Goal: Task Accomplishment & Management: Manage account settings

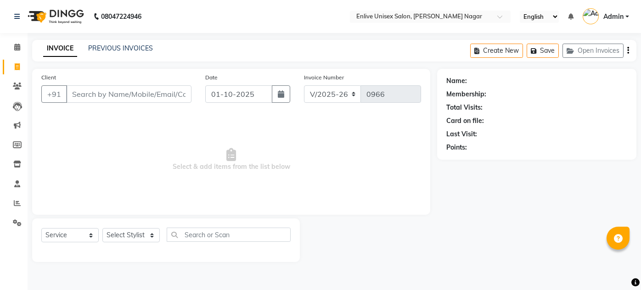
select select "145"
select select "service"
click at [640, 34] on div "08047224946 Select Location × Enlive Unisex Salon, [PERSON_NAME] Nagar English …" at bounding box center [320, 145] width 641 height 290
click at [154, 94] on input "Client" at bounding box center [128, 93] width 125 height 17
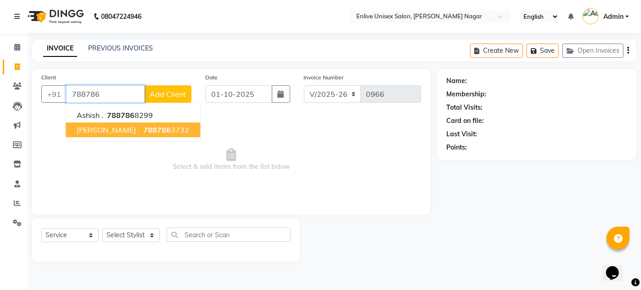
click at [143, 126] on span "788786" at bounding box center [157, 129] width 28 height 9
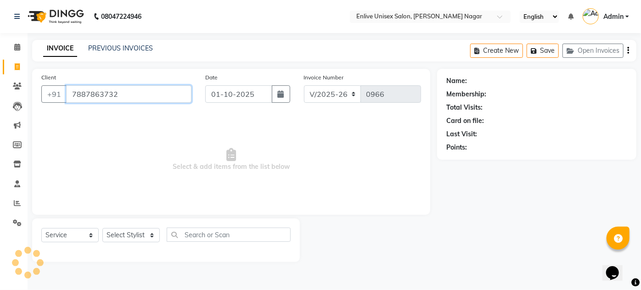
type input "7887863732"
select select "1: Object"
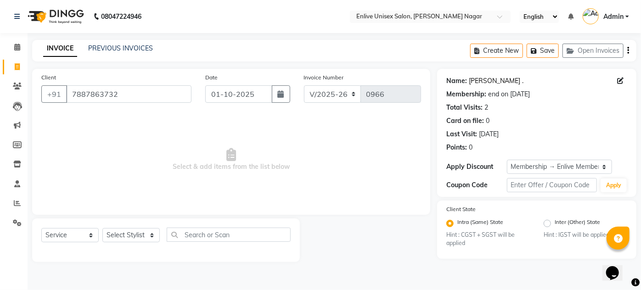
click at [481, 83] on link "[PERSON_NAME] ." at bounding box center [496, 81] width 55 height 10
click at [17, 225] on icon at bounding box center [17, 222] width 9 height 7
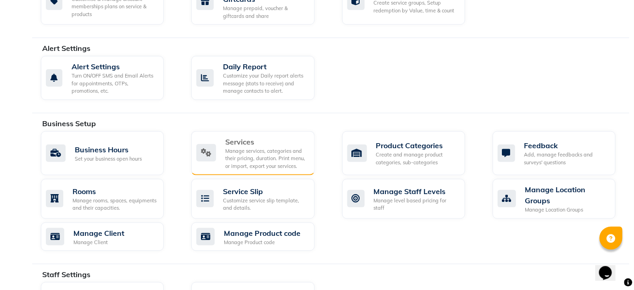
scroll to position [250, 0]
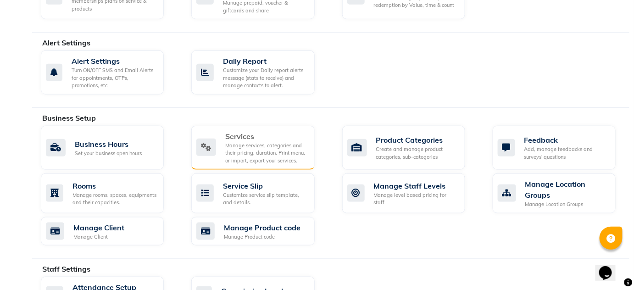
click at [258, 144] on div "Manage services, categories and their pricing, duration. Print menu, or import,…" at bounding box center [266, 153] width 82 height 23
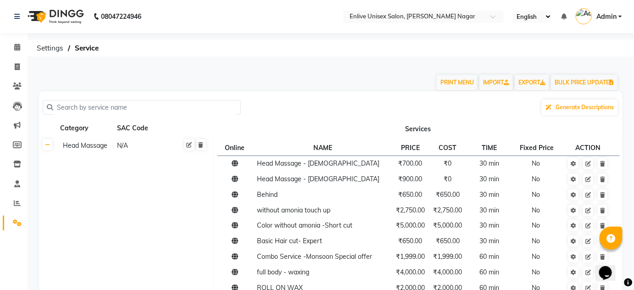
click at [178, 106] on input "text" at bounding box center [145, 107] width 184 height 14
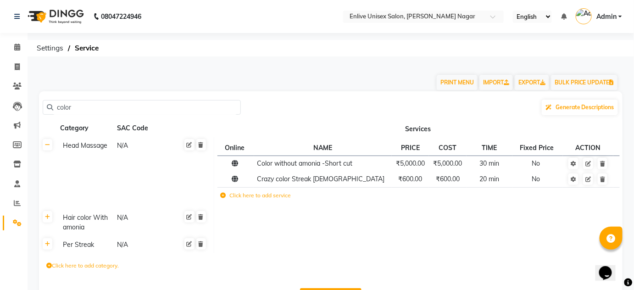
type input "color"
click at [128, 218] on div "N/A" at bounding box center [142, 222] width 53 height 21
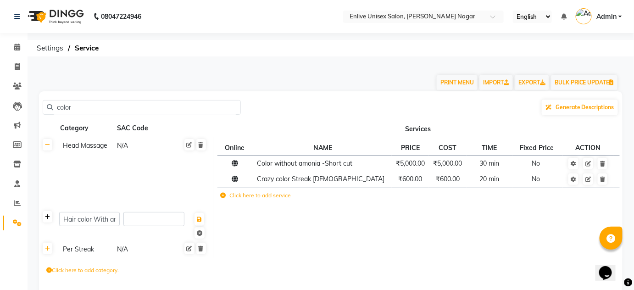
click at [50, 218] on icon at bounding box center [47, 217] width 5 height 6
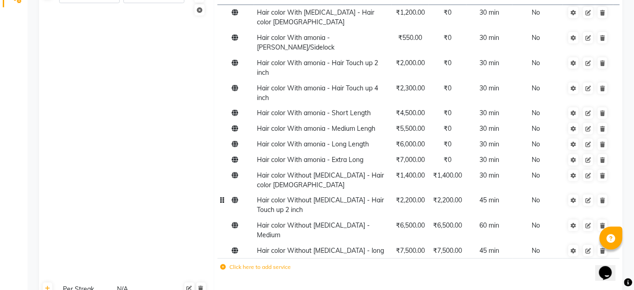
scroll to position [125, 0]
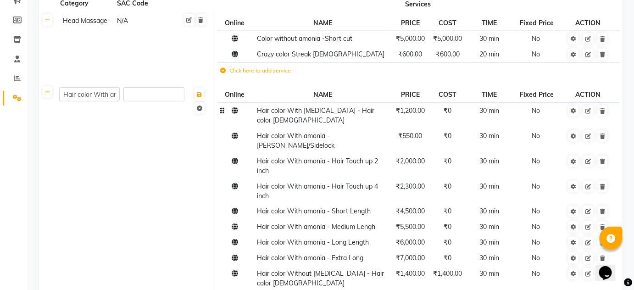
click at [358, 115] on td "Hair color With [MEDICAL_DATA] - Hair color [DEMOGRAPHIC_DATA]" at bounding box center [323, 115] width 138 height 25
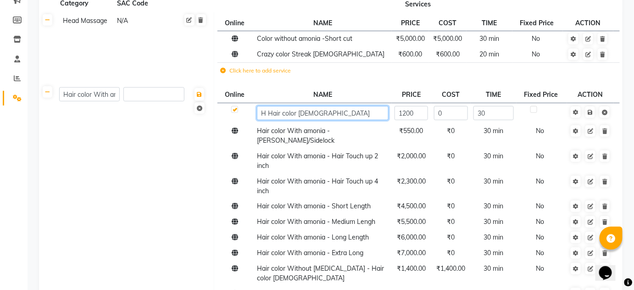
type input "Hair color [DEMOGRAPHIC_DATA]"
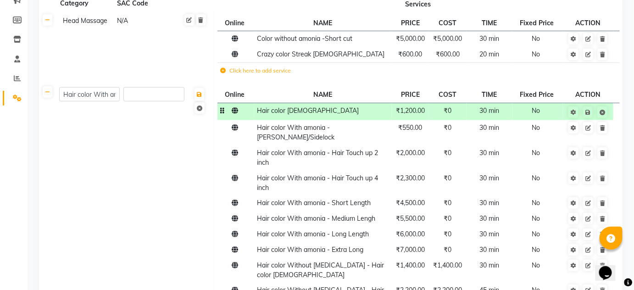
click at [422, 112] on span "₹1,200.00" at bounding box center [410, 110] width 29 height 8
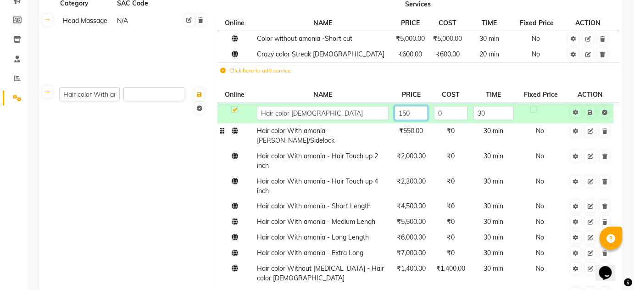
type input "1500"
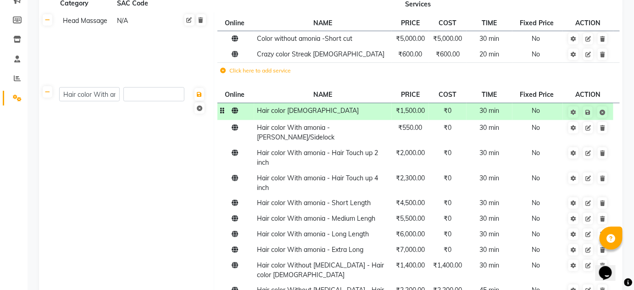
click at [456, 115] on td "₹0" at bounding box center [448, 111] width 38 height 17
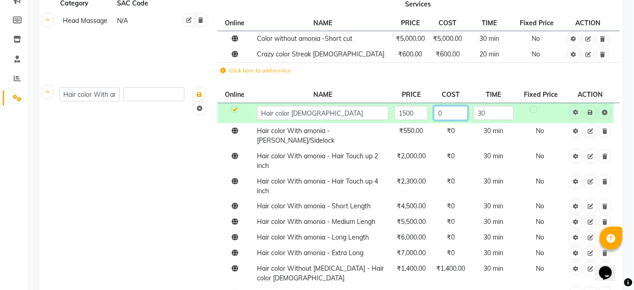
click at [456, 115] on input "0" at bounding box center [450, 113] width 33 height 14
type input "1500"
click at [592, 110] on link at bounding box center [591, 111] width 10 height 11
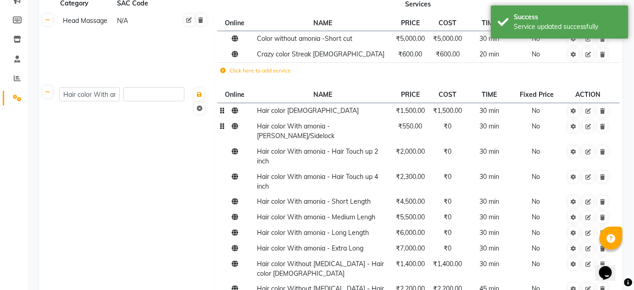
click at [336, 132] on td "Hair color With amonia - [PERSON_NAME]/Sidelock" at bounding box center [323, 131] width 138 height 25
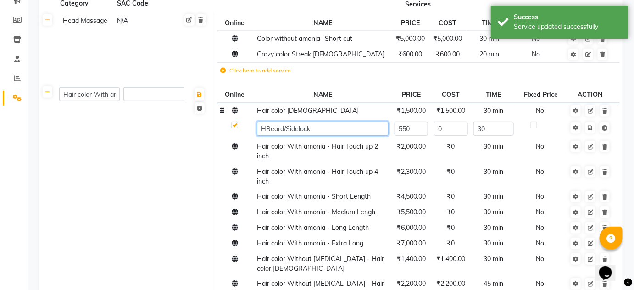
type input "[PERSON_NAME]/Sidelock"
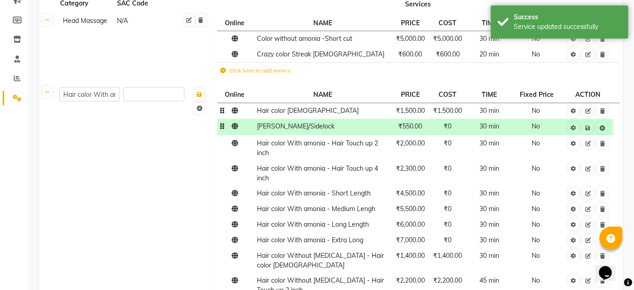
click at [417, 133] on td "₹550.00" at bounding box center [411, 127] width 38 height 17
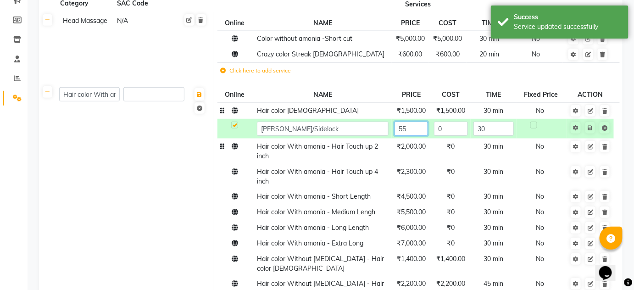
type input "5"
type input "600"
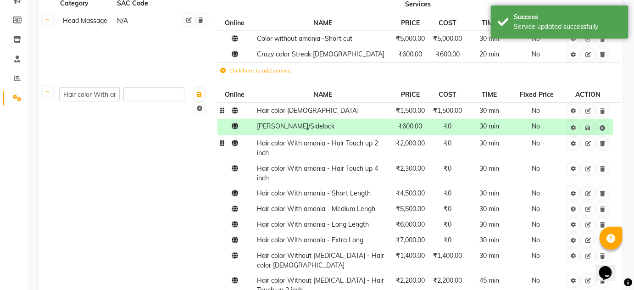
click at [455, 138] on tbody "Hair color [DEMOGRAPHIC_DATA] ₹1,500.00 ₹1,500.00 30 min No [PERSON_NAME]/Sidel…" at bounding box center [419, 230] width 402 height 255
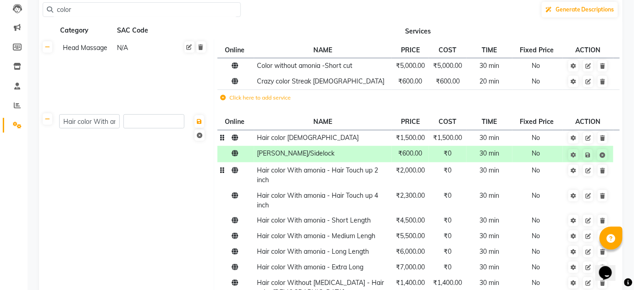
scroll to position [83, 0]
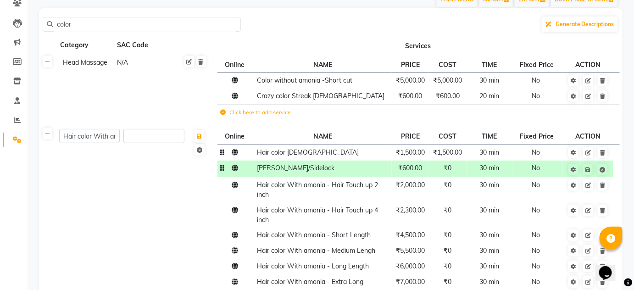
click at [456, 165] on td "₹0" at bounding box center [448, 169] width 38 height 17
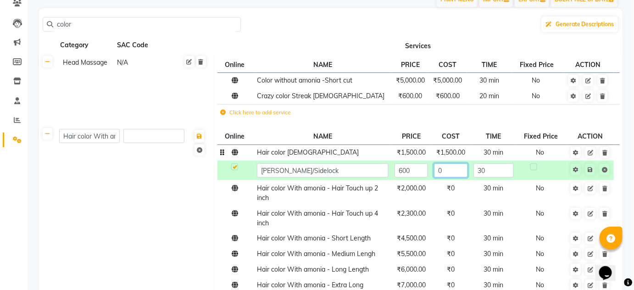
click at [458, 171] on input "0" at bounding box center [450, 170] width 33 height 14
type input "0600"
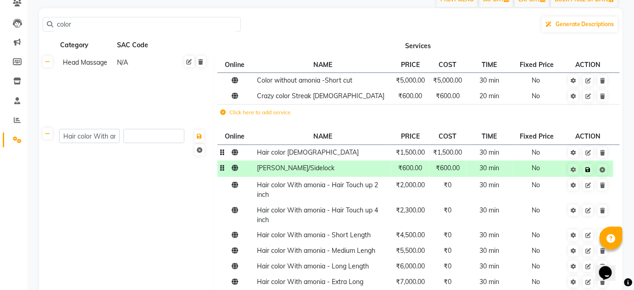
click at [588, 169] on icon at bounding box center [588, 170] width 5 height 6
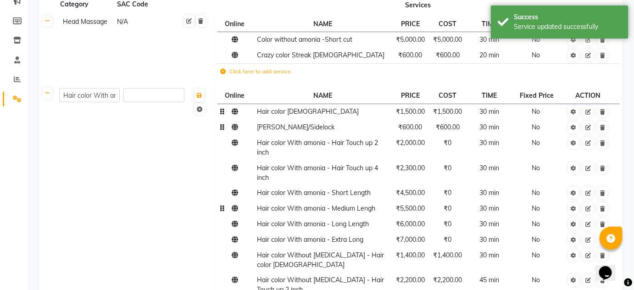
scroll to position [167, 0]
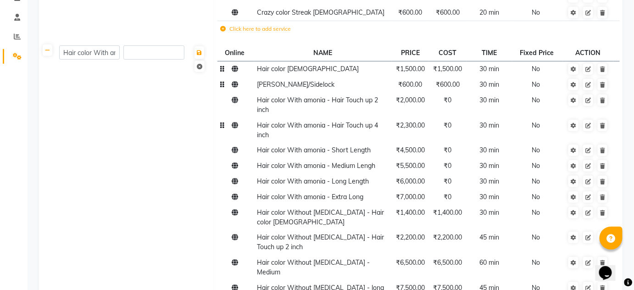
click at [331, 130] on td "Hair color With amonia - Hair Touch up 4 inch" at bounding box center [323, 129] width 138 height 25
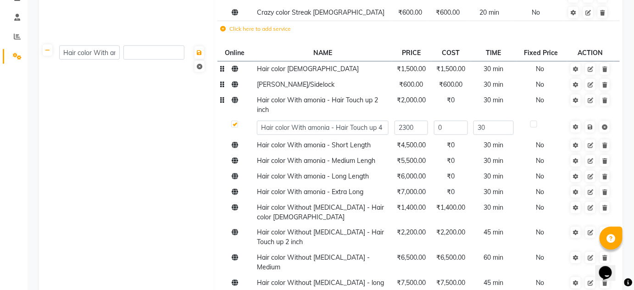
click at [321, 102] on span "Hair color With amonia - Hair Touch up 2 inch" at bounding box center [317, 105] width 121 height 18
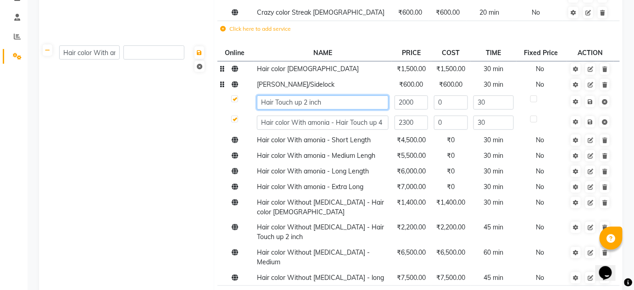
click at [273, 101] on input "Hair Touch up 2 inch" at bounding box center [323, 102] width 132 height 14
type input "Hair Color Touch up 2 inch"
click at [358, 105] on input "Hair Color Touch up 2 inch" at bounding box center [323, 102] width 132 height 14
drag, startPoint x: 359, startPoint y: 105, endPoint x: 290, endPoint y: 105, distance: 69.3
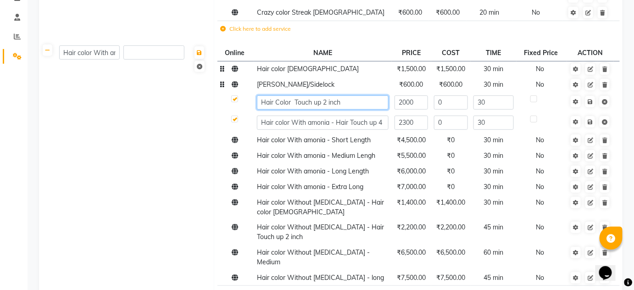
click at [290, 105] on input "Hair Color Touch up 2 inch" at bounding box center [323, 102] width 132 height 14
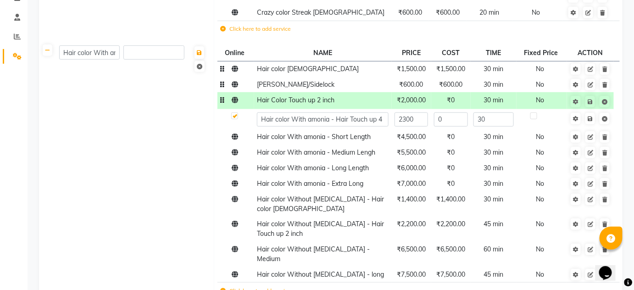
click at [421, 100] on span "₹2,000.00" at bounding box center [411, 100] width 29 height 8
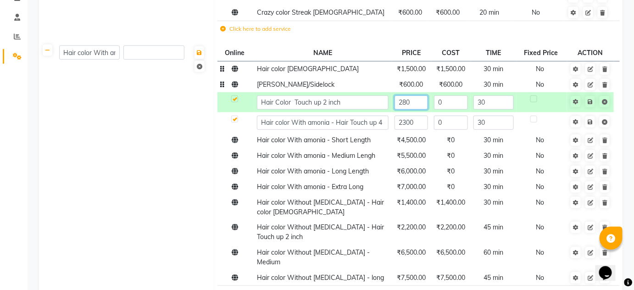
type input "2800"
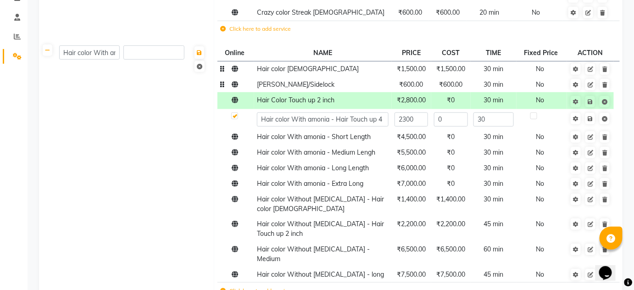
click at [458, 102] on td "₹0" at bounding box center [450, 100] width 39 height 17
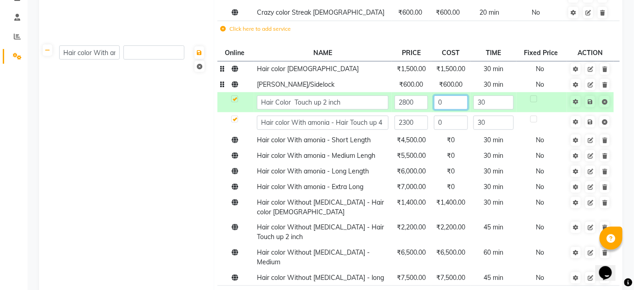
click at [458, 102] on input "0" at bounding box center [450, 102] width 33 height 14
type input "2800"
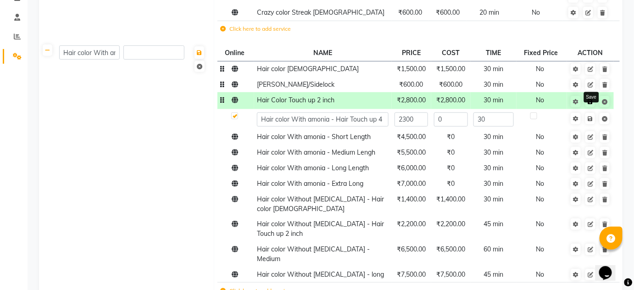
click at [593, 101] on link at bounding box center [591, 101] width 10 height 11
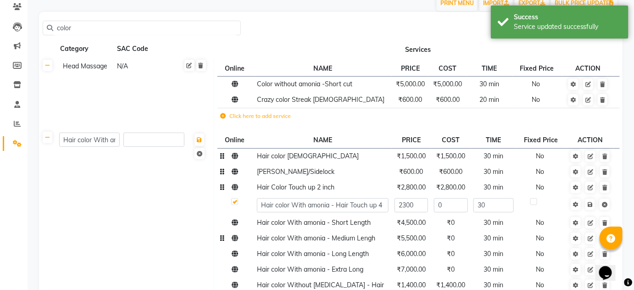
scroll to position [125, 0]
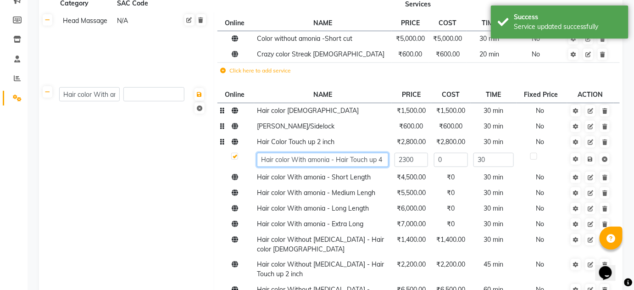
click at [346, 162] on input "Hair color With amonia - Hair Touch up 4 inch" at bounding box center [323, 160] width 132 height 14
paste input "Color Touch up 2"
click at [328, 161] on input "Hair Color Touch up 2 inch" at bounding box center [323, 160] width 132 height 14
type input "Hair Color Touch up 4 inch"
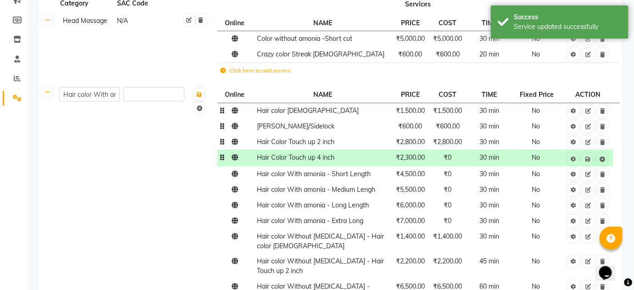
click at [416, 158] on span "₹2,300.00" at bounding box center [410, 157] width 29 height 8
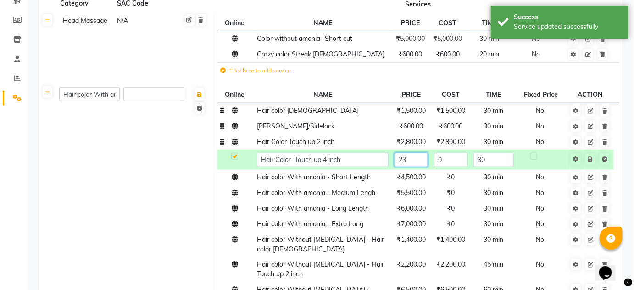
type input "2"
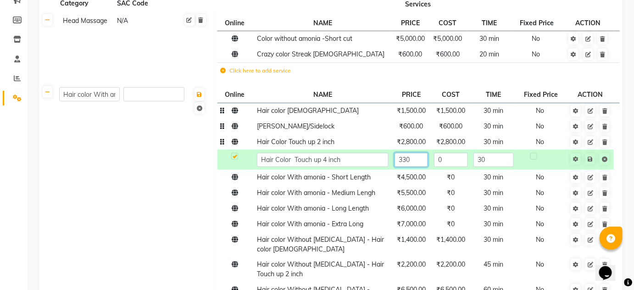
type input "3300"
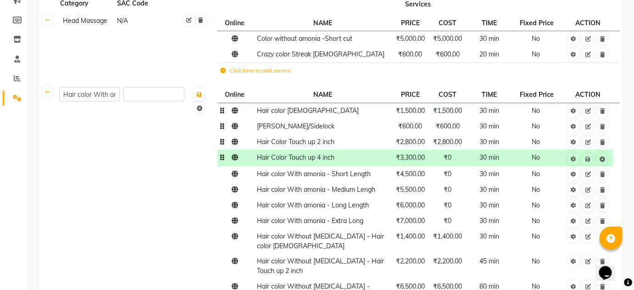
click at [458, 162] on td "₹0" at bounding box center [448, 158] width 38 height 17
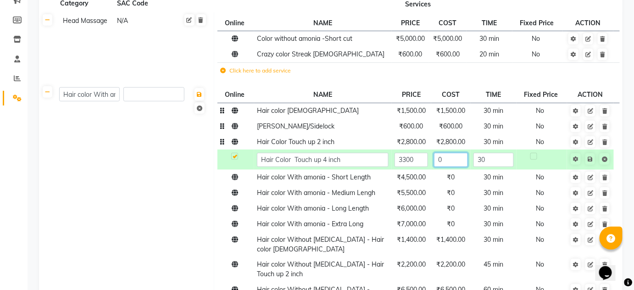
click at [458, 162] on input "0" at bounding box center [450, 160] width 33 height 14
type input "3300"
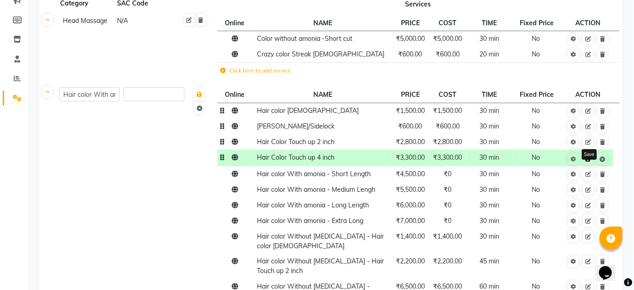
click at [591, 159] on icon at bounding box center [588, 159] width 5 height 6
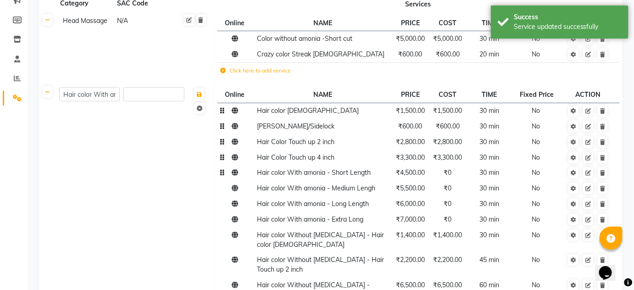
click at [317, 174] on span "Hair color With amonia - Short Length" at bounding box center [314, 172] width 114 height 8
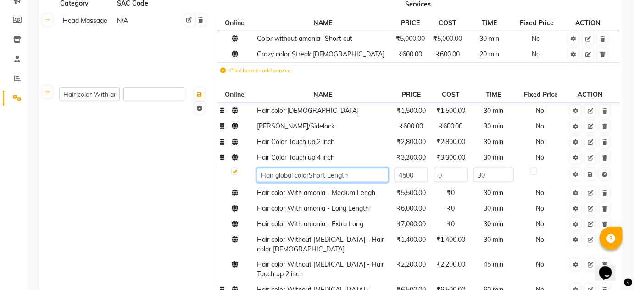
type input "Hair global color Short Length"
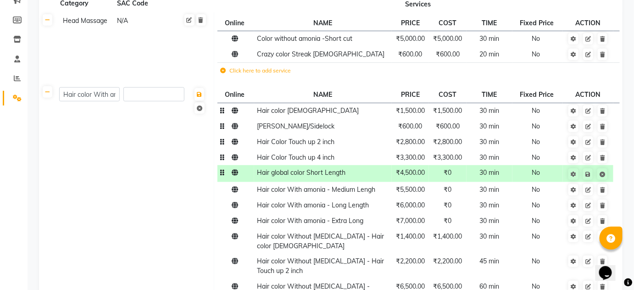
click at [423, 173] on span "₹4,500.00" at bounding box center [410, 172] width 29 height 8
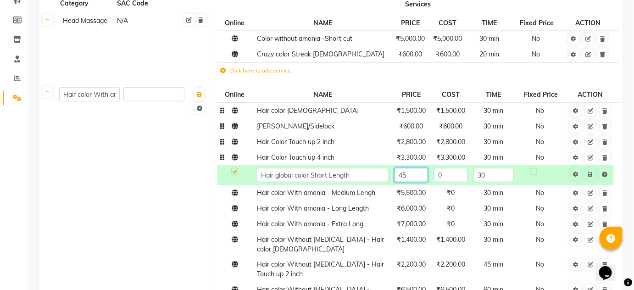
type input "4"
type input "6000"
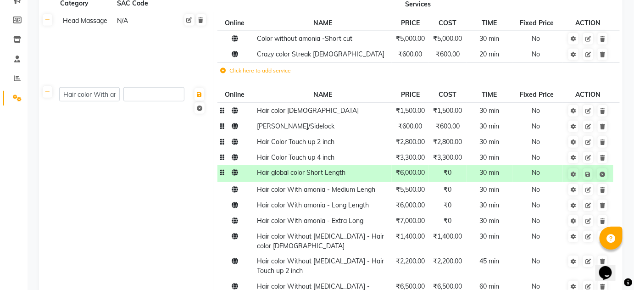
click at [452, 173] on span "₹0" at bounding box center [448, 172] width 8 height 8
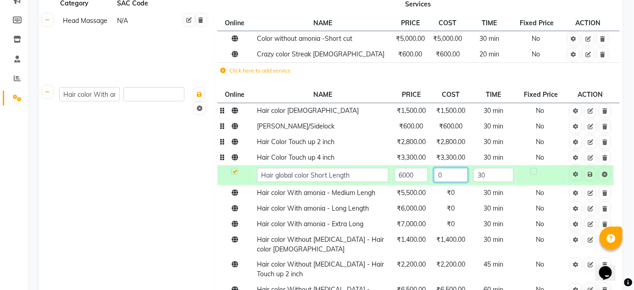
click at [460, 175] on input "0" at bounding box center [450, 175] width 33 height 14
type input "06000"
click at [579, 175] on link at bounding box center [576, 173] width 10 height 11
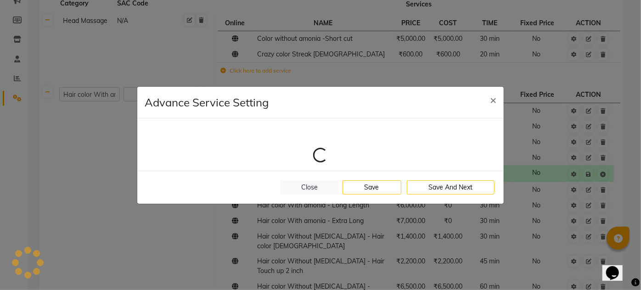
select select "14: 107270"
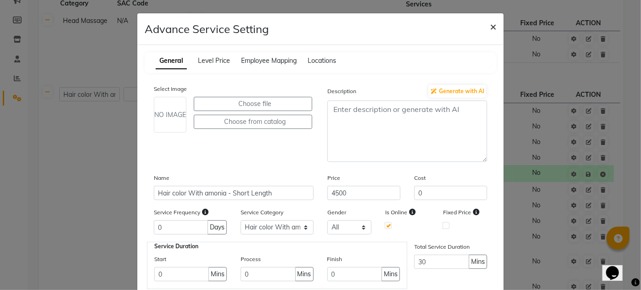
click at [492, 31] on span "×" at bounding box center [493, 26] width 6 height 14
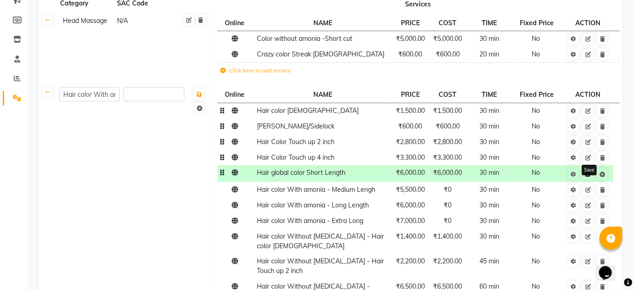
click at [592, 175] on link at bounding box center [588, 173] width 10 height 11
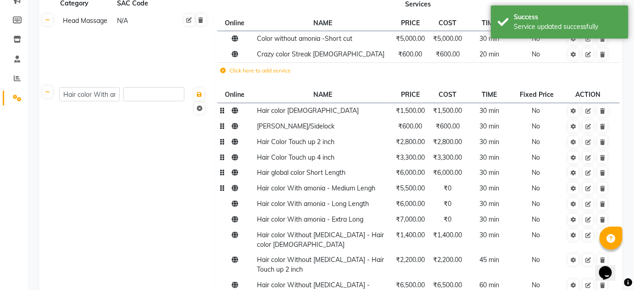
click at [342, 195] on td "Hair color With amonia - Medium Lengh" at bounding box center [323, 189] width 138 height 16
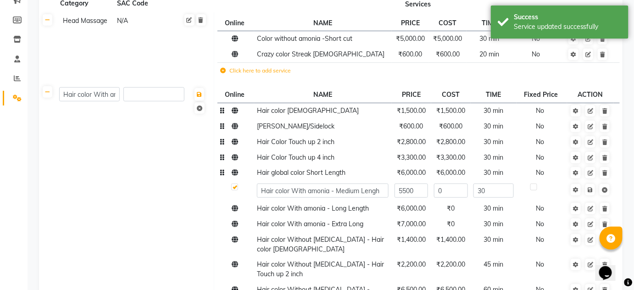
click at [332, 176] on td "Hair global color Short Length" at bounding box center [323, 173] width 138 height 16
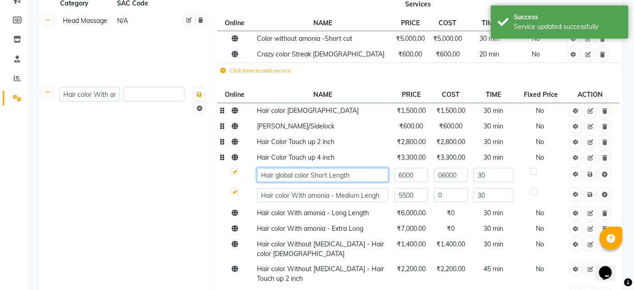
click at [313, 172] on input "Hair global color Short Length" at bounding box center [323, 175] width 132 height 14
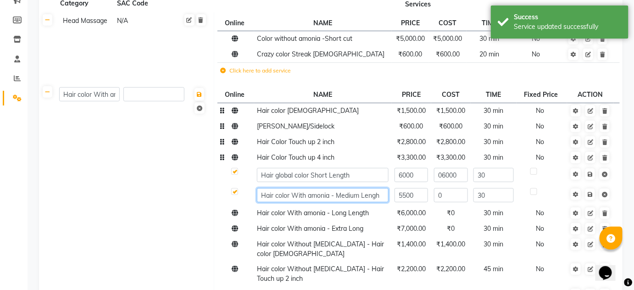
click at [335, 199] on td "Hair color With amonia - Medium Lengh" at bounding box center [323, 195] width 138 height 20
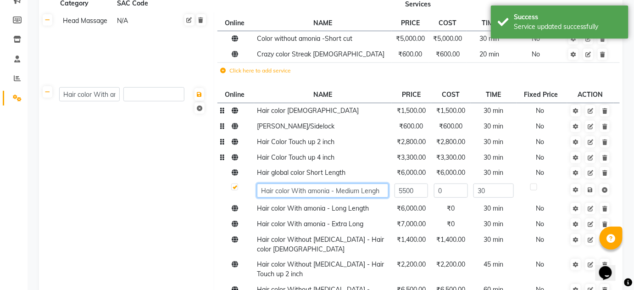
click at [331, 195] on input "Hair color With amonia - Medium Lengh" at bounding box center [323, 191] width 132 height 14
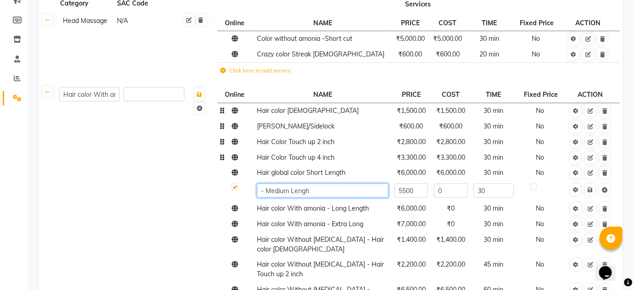
paste input "Hair global color Short Length"
type input "Hair global color - Medium Lengh"
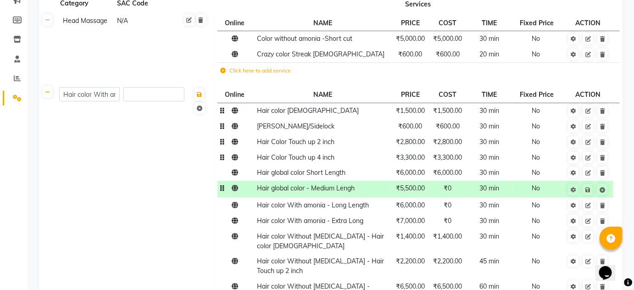
click at [422, 188] on span "₹5,500.00" at bounding box center [410, 188] width 29 height 8
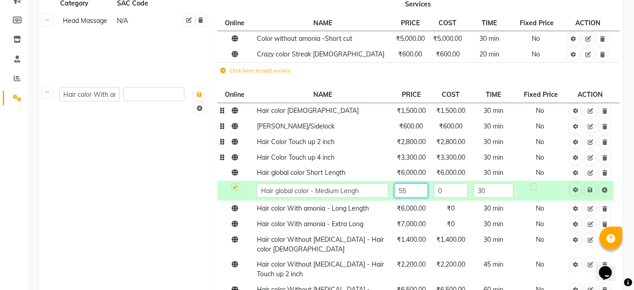
type input "5"
type input "7500"
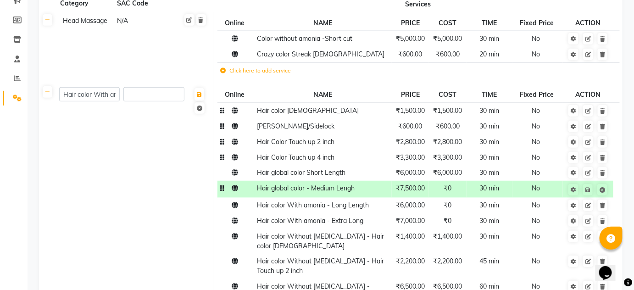
click at [456, 190] on td "₹0" at bounding box center [448, 189] width 38 height 17
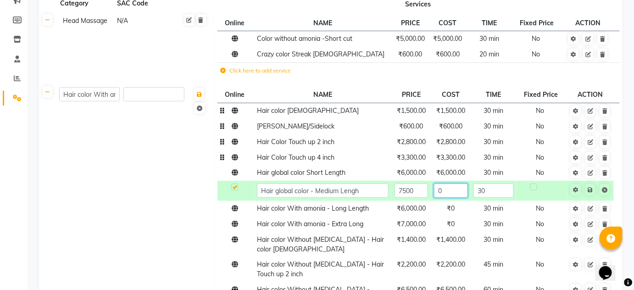
click at [456, 190] on input "0" at bounding box center [450, 191] width 33 height 14
type input "7500"
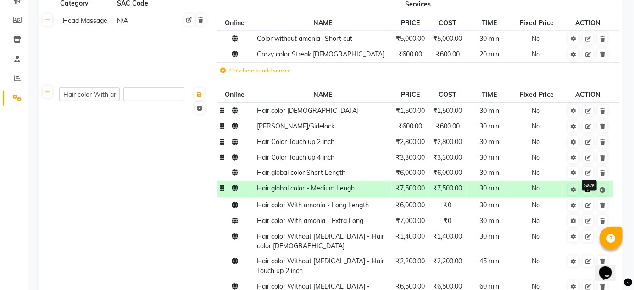
click at [591, 190] on icon at bounding box center [588, 190] width 5 height 6
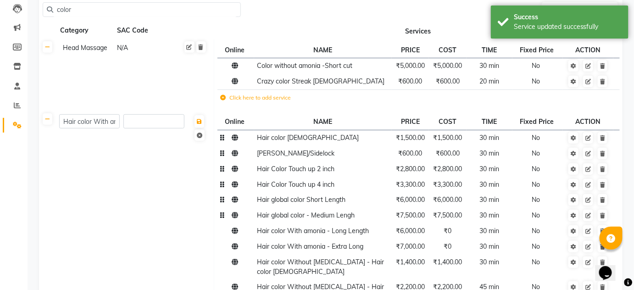
scroll to position [83, 0]
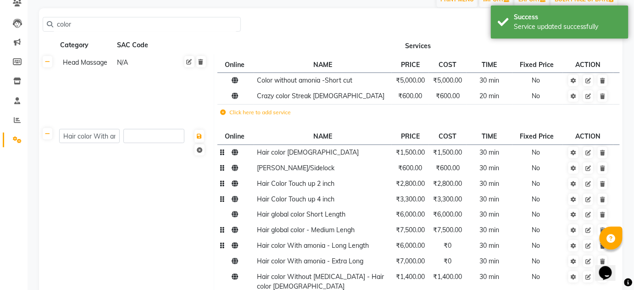
click at [324, 247] on span "Hair color With amonia - Long Length" at bounding box center [313, 245] width 112 height 8
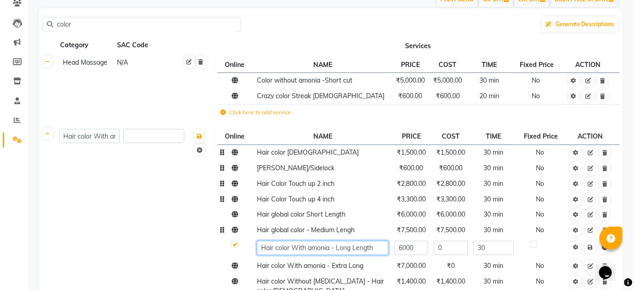
click at [332, 248] on input "Hair color With amonia - Long Length" at bounding box center [323, 248] width 132 height 14
click at [331, 248] on input "Hair color With amonia - Long Length" at bounding box center [323, 248] width 132 height 14
type input "Hair color Global - Long Length"
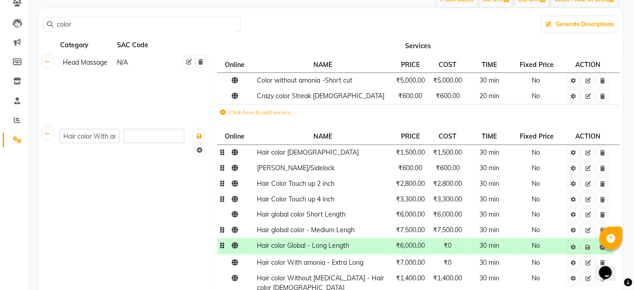
click at [415, 249] on td "₹6,000.00" at bounding box center [411, 246] width 38 height 17
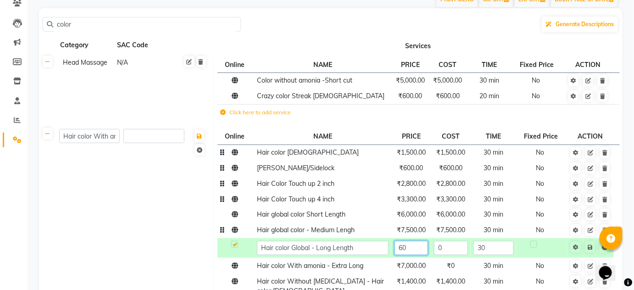
type input "6"
type input "8500"
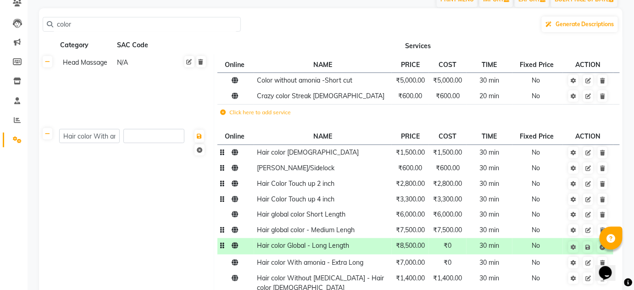
click at [454, 248] on td "₹0" at bounding box center [448, 246] width 38 height 17
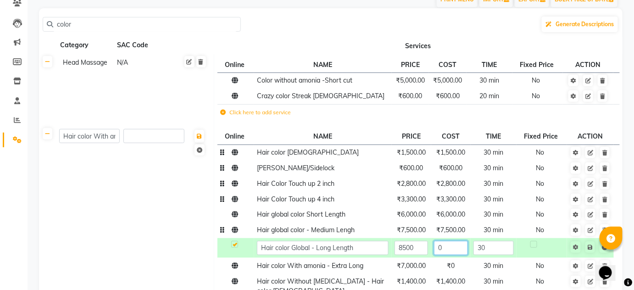
click at [456, 248] on input "0" at bounding box center [450, 248] width 33 height 14
type input "08500"
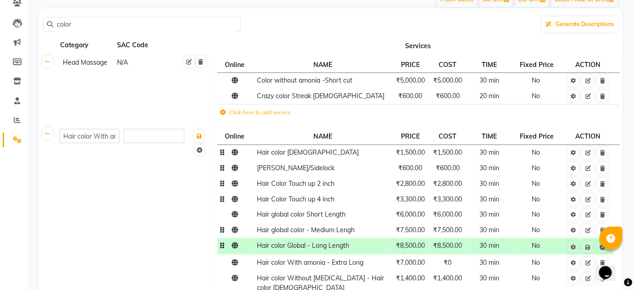
click at [596, 250] on span at bounding box center [594, 246] width 29 height 9
click at [588, 246] on icon at bounding box center [588, 248] width 5 height 6
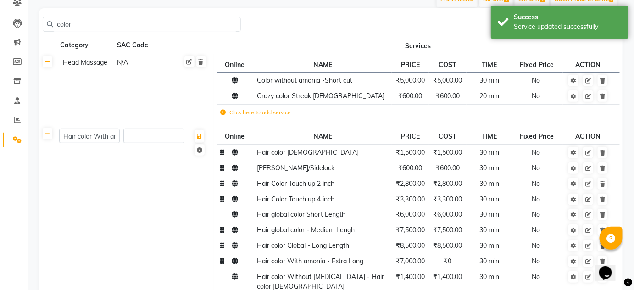
scroll to position [167, 0]
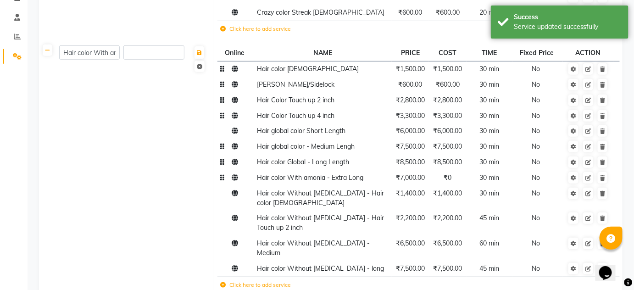
click at [352, 182] on td "Hair color With amonia - Extra Long" at bounding box center [323, 178] width 138 height 16
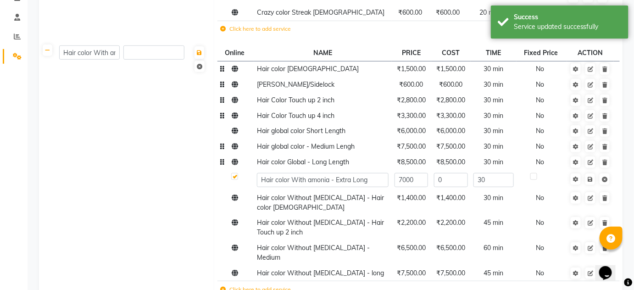
click at [345, 165] on span "Hair color Global - Long Length" at bounding box center [303, 162] width 92 height 8
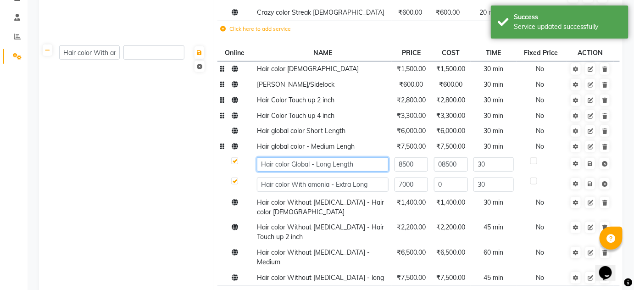
click at [361, 162] on input "Hair color Global - Long Length" at bounding box center [323, 164] width 132 height 14
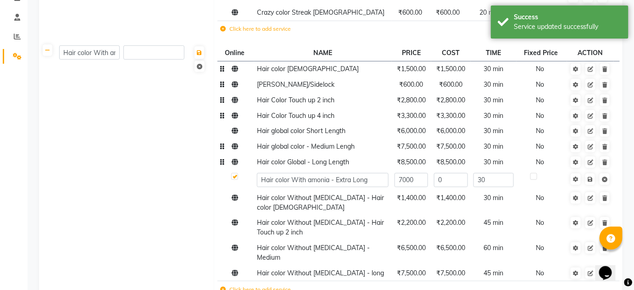
click at [347, 163] on span "Hair color Global - Long Length" at bounding box center [303, 162] width 92 height 8
click at [371, 187] on td "Hair color With amonia - Extra Long" at bounding box center [323, 180] width 138 height 20
click at [371, 187] on tbody "Hair color [DEMOGRAPHIC_DATA] ₹1,500.00 ₹1,500.00 30 min No [PERSON_NAME]/Sidel…" at bounding box center [419, 180] width 402 height 239
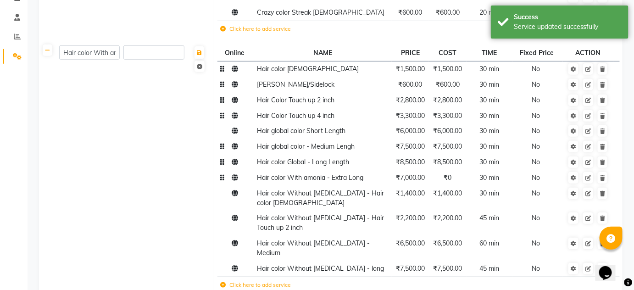
click at [353, 183] on td "Hair color With amonia - Extra Long" at bounding box center [323, 178] width 138 height 16
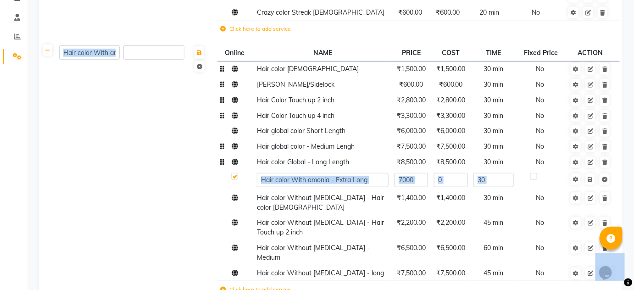
copy body "95976124359 Loremi Dolorsit × Ametco Adipis Elits, Doeiu Tempo Incidid UTLABOR …"
click at [345, 186] on input "Hair color With amonia - Extra Long" at bounding box center [323, 180] width 132 height 14
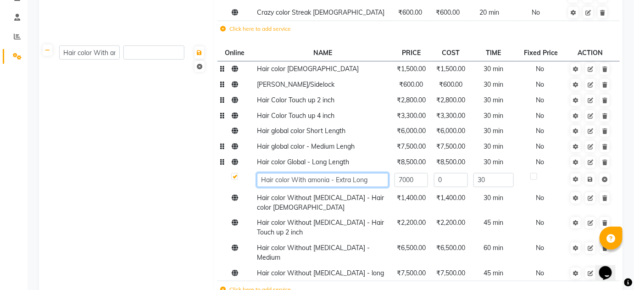
click at [368, 179] on input "Hair color With amonia - Extra Long" at bounding box center [323, 180] width 132 height 14
paste input "logo 08047224946 Enlive Unisex Salon, [PERSON_NAME] Nagar English Admin Admin S…"
type input "logo 08047224946 Enlive Unisex Salon, [PERSON_NAME] Nagar English Admin Admin S…"
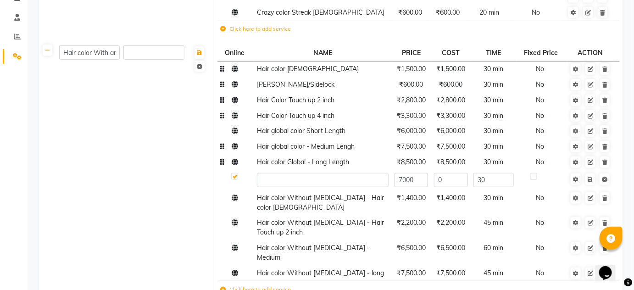
click at [322, 165] on span "Hair color Global - Long Length" at bounding box center [303, 162] width 92 height 8
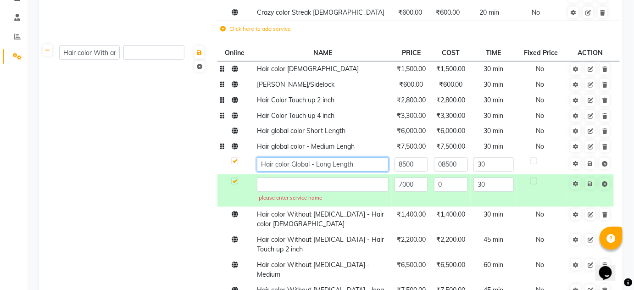
click at [341, 162] on input "Hair color Global - Long Length" at bounding box center [323, 164] width 132 height 14
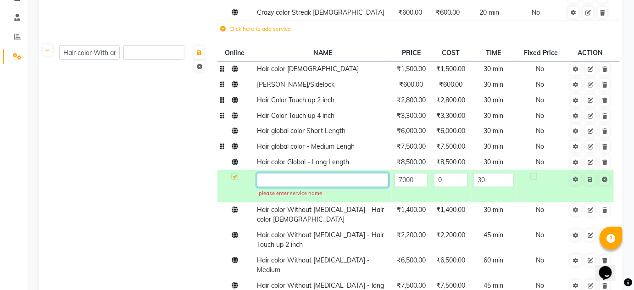
click at [326, 182] on input "text" at bounding box center [323, 180] width 132 height 14
paste input "Hair color Global - Long Length"
click at [332, 178] on input "Hair color Global - Long Length" at bounding box center [323, 180] width 132 height 14
type input "Hair color Global - Extra Long Length"
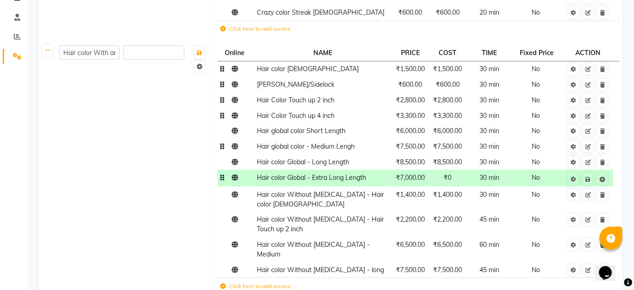
click at [411, 180] on span "₹7,000.00" at bounding box center [410, 177] width 29 height 8
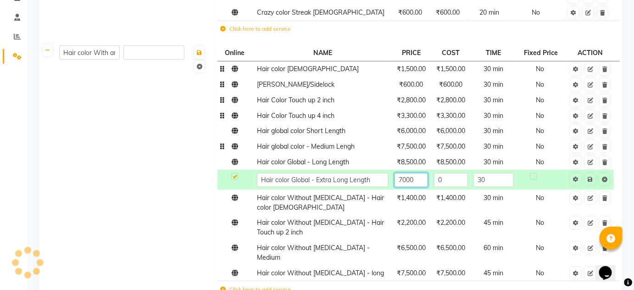
click at [416, 181] on input "7000" at bounding box center [411, 180] width 33 height 14
type input "7"
type input "8"
type input "9500"
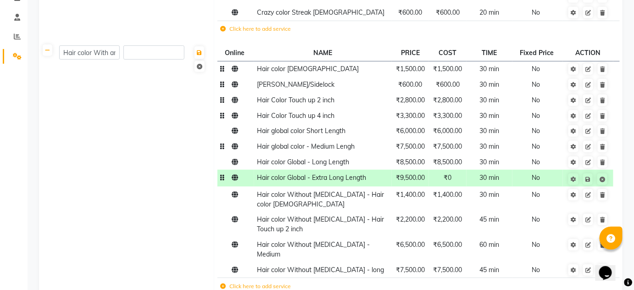
click at [445, 178] on span "₹0" at bounding box center [448, 177] width 8 height 8
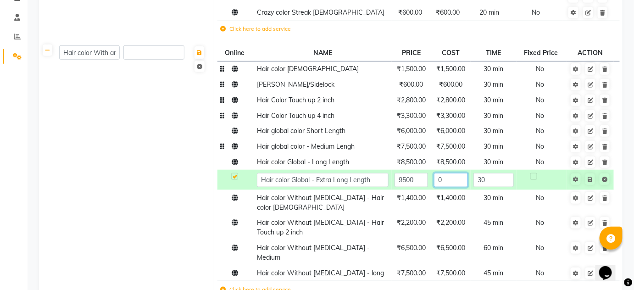
click at [446, 178] on input "0" at bounding box center [450, 180] width 33 height 14
type input "09500"
click at [587, 180] on link at bounding box center [591, 178] width 10 height 11
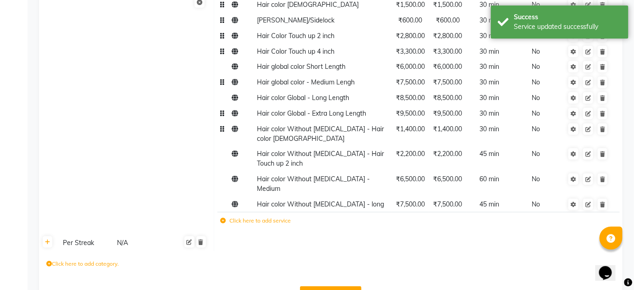
scroll to position [250, 0]
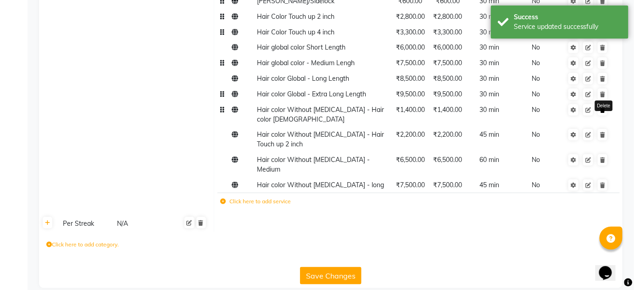
click at [602, 114] on link at bounding box center [603, 109] width 10 height 11
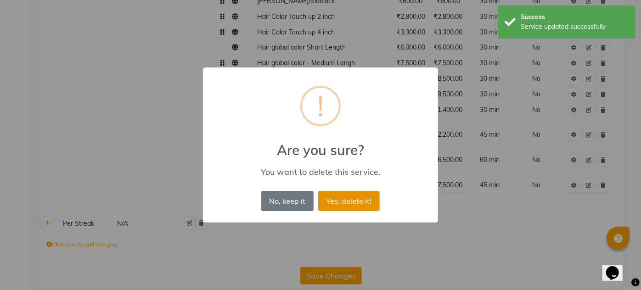
click at [348, 204] on button "Yes, delete it!" at bounding box center [348, 201] width 61 height 20
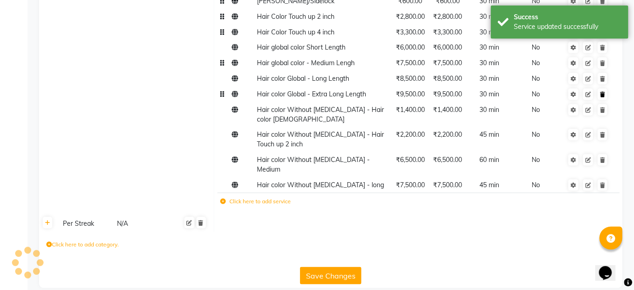
scroll to position [227, 0]
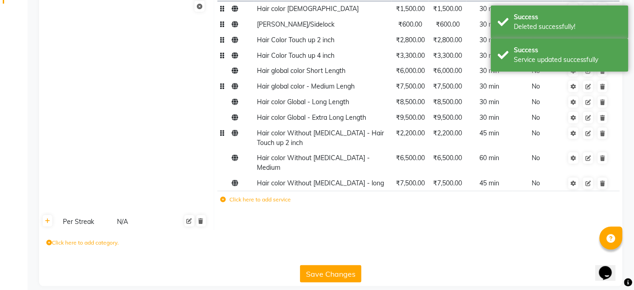
click at [609, 136] on td at bounding box center [588, 137] width 50 height 25
click at [603, 134] on icon at bounding box center [602, 134] width 5 height 6
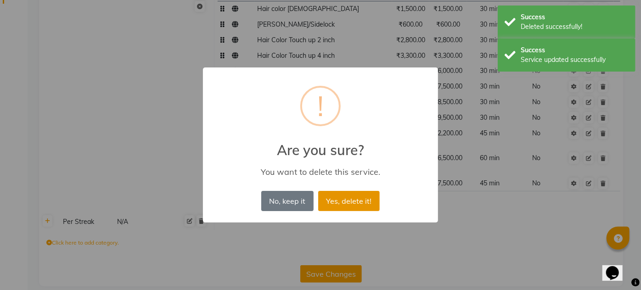
click at [344, 194] on button "Yes, delete it!" at bounding box center [348, 201] width 61 height 20
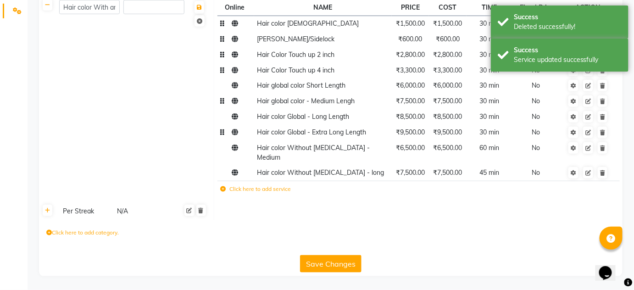
scroll to position [202, 0]
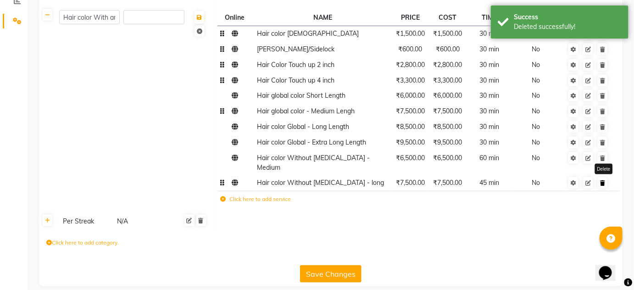
click at [604, 180] on icon at bounding box center [602, 183] width 5 height 6
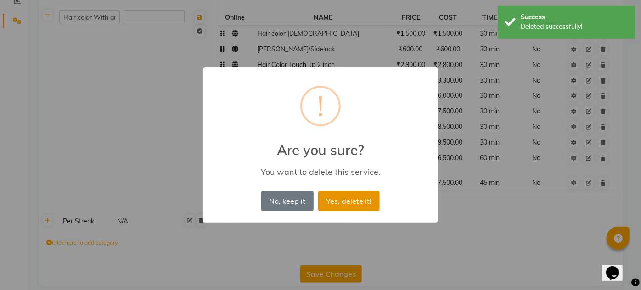
click at [355, 195] on button "Yes, delete it!" at bounding box center [348, 201] width 61 height 20
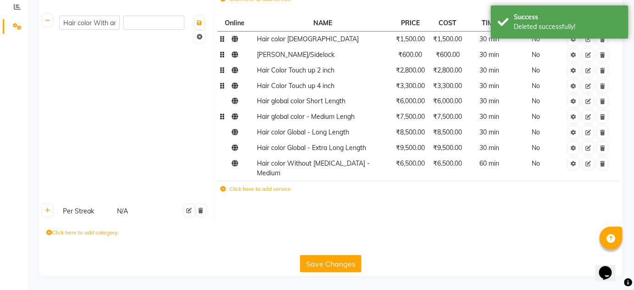
scroll to position [186, 0]
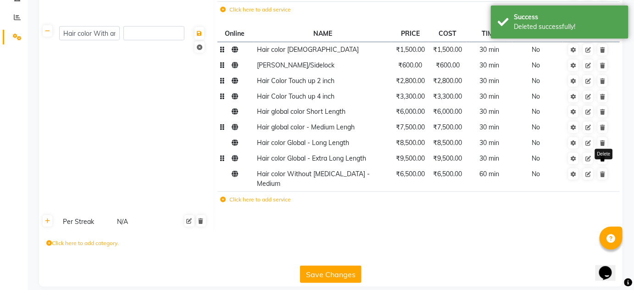
click at [602, 161] on link at bounding box center [603, 158] width 10 height 11
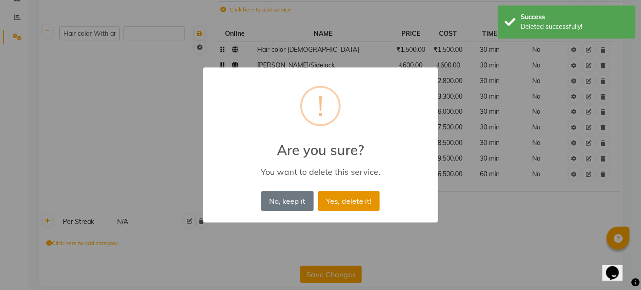
click at [356, 201] on button "Yes, delete it!" at bounding box center [348, 201] width 61 height 20
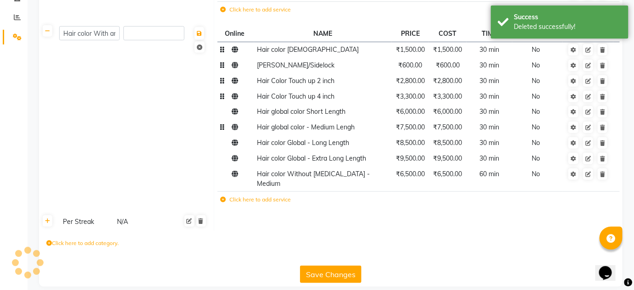
scroll to position [171, 0]
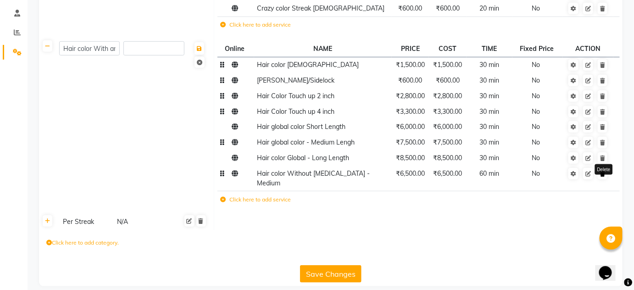
click at [606, 175] on link at bounding box center [603, 173] width 10 height 11
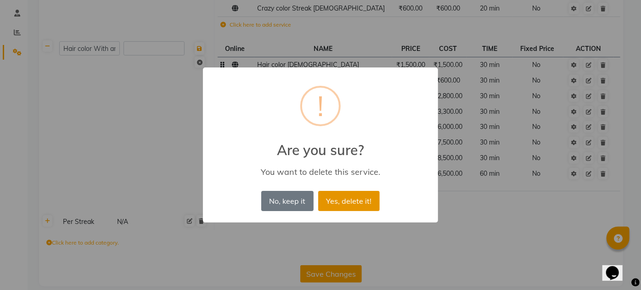
click at [361, 199] on button "Yes, delete it!" at bounding box center [348, 201] width 61 height 20
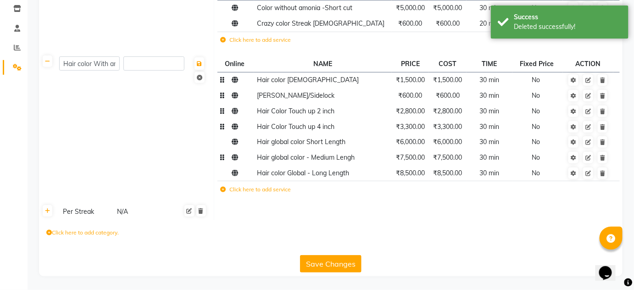
scroll to position [155, 0]
click at [322, 269] on button "Save Changes" at bounding box center [330, 264] width 61 height 17
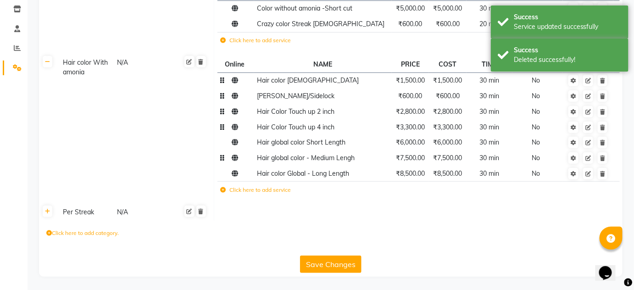
click at [319, 267] on button "Save Changes" at bounding box center [330, 264] width 61 height 17
click at [333, 267] on button "Save Changes" at bounding box center [330, 264] width 61 height 17
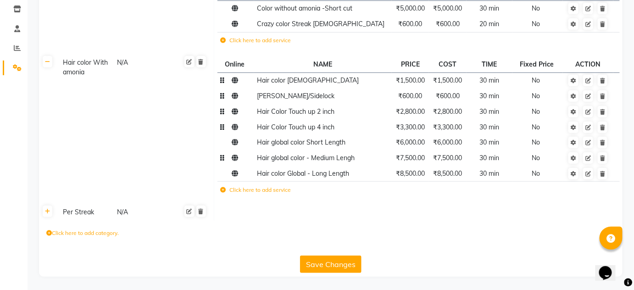
click at [334, 254] on div "Save Changes" at bounding box center [331, 262] width 576 height 21
click at [325, 271] on button "Save Changes" at bounding box center [330, 264] width 61 height 17
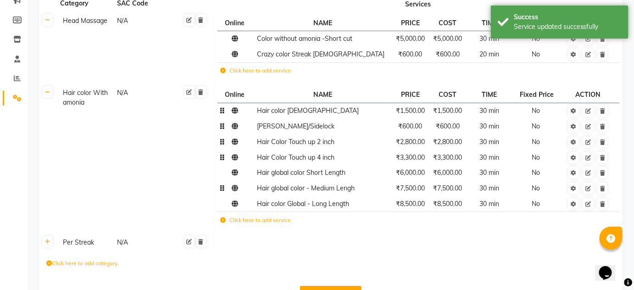
scroll to position [0, 0]
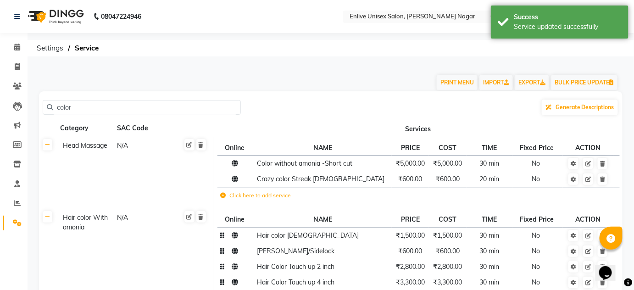
drag, startPoint x: 84, startPoint y: 107, endPoint x: 31, endPoint y: 115, distance: 53.3
click at [0, 112] on app-home "08047224946 Select Location × Enlive Unisex Salon, [PERSON_NAME] Nagar English …" at bounding box center [317, 223] width 634 height 446
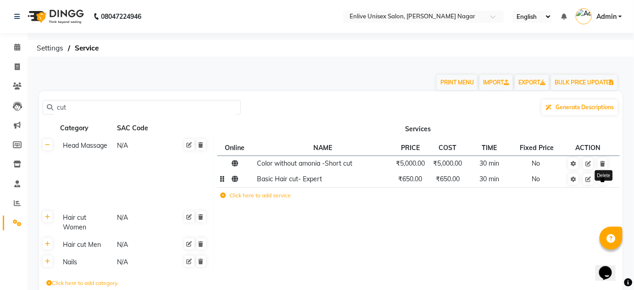
type input "cut"
click at [607, 183] on link at bounding box center [603, 178] width 10 height 11
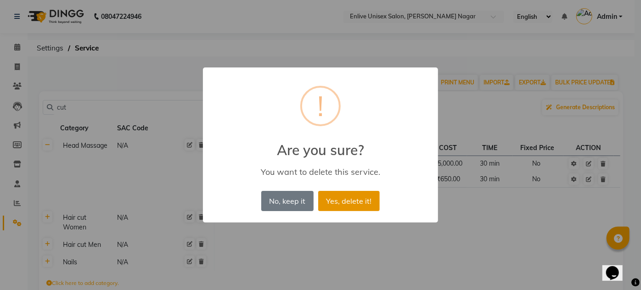
click at [351, 195] on button "Yes, delete it!" at bounding box center [348, 201] width 61 height 20
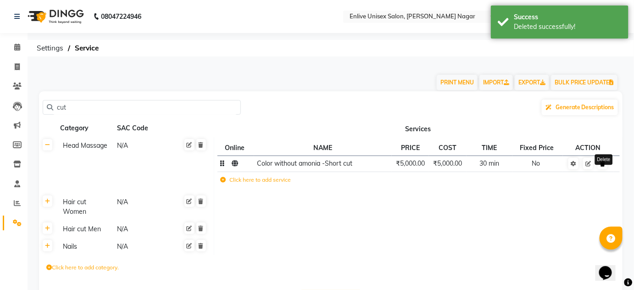
click at [603, 166] on icon at bounding box center [602, 164] width 5 height 6
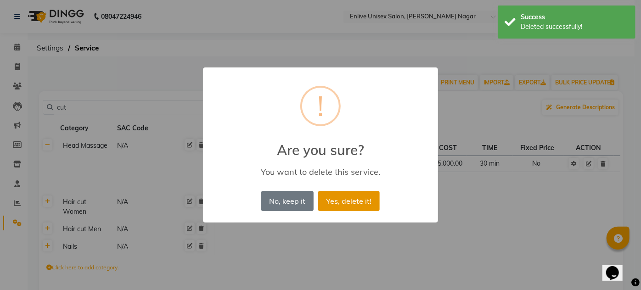
click at [337, 198] on button "Yes, delete it!" at bounding box center [348, 201] width 61 height 20
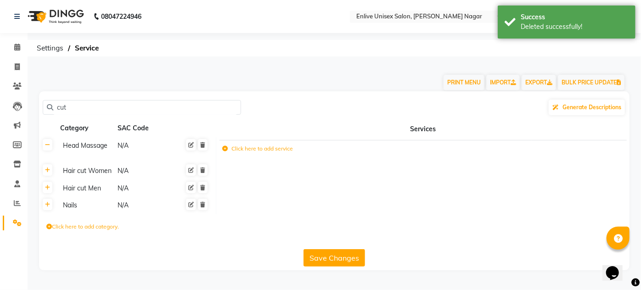
click at [329, 253] on button "Save Changes" at bounding box center [333, 257] width 61 height 17
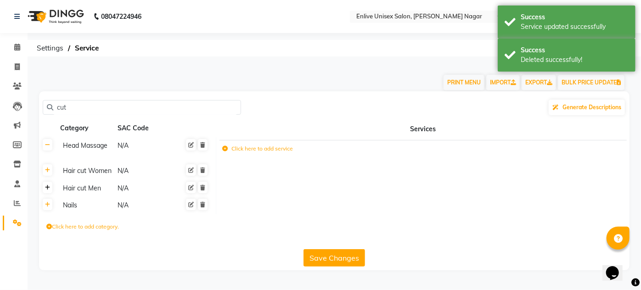
click at [50, 191] on link at bounding box center [48, 187] width 10 height 11
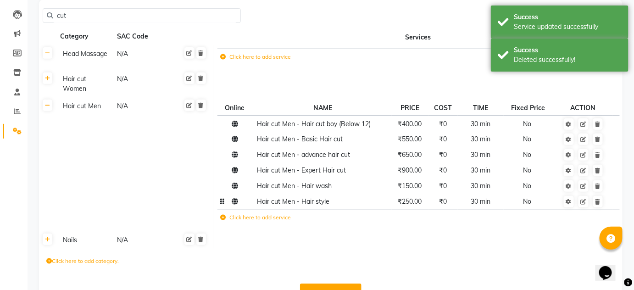
scroll to position [110, 0]
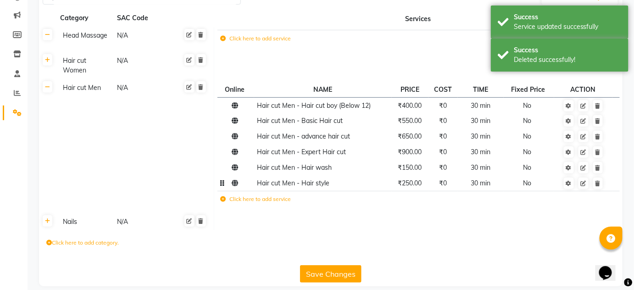
click at [415, 179] on span "₹250.00" at bounding box center [410, 183] width 24 height 8
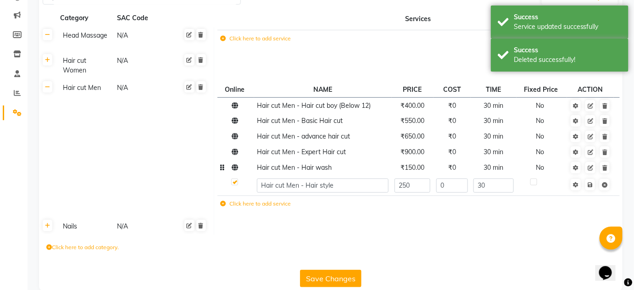
click at [420, 163] on span "₹150.00" at bounding box center [413, 167] width 24 height 8
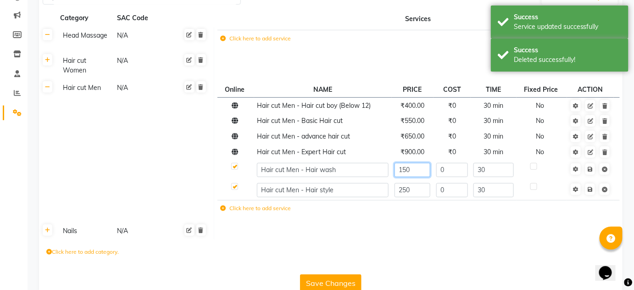
click at [420, 163] on input "150" at bounding box center [413, 170] width 36 height 14
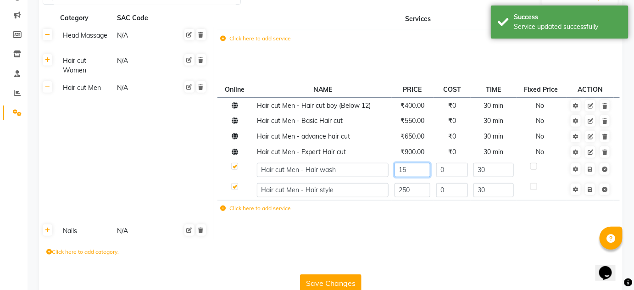
type input "1"
type input "200"
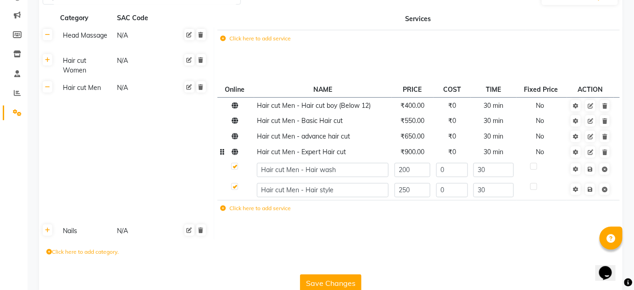
click at [413, 148] on span "₹900.00" at bounding box center [413, 152] width 24 height 8
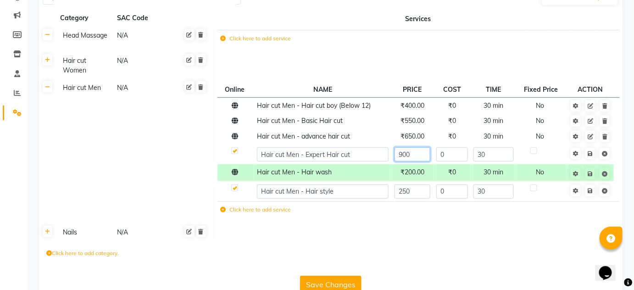
click at [422, 147] on input "900" at bounding box center [413, 154] width 36 height 14
type input "9"
type input "1000"
click at [404, 132] on span "₹650.00" at bounding box center [413, 136] width 24 height 8
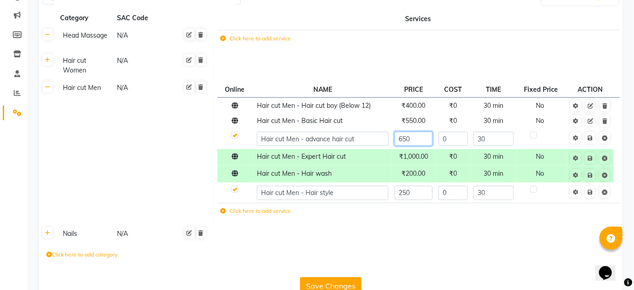
click at [421, 133] on input "650" at bounding box center [414, 139] width 38 height 14
type input "6"
type input "600"
click at [411, 117] on span "₹550.00" at bounding box center [414, 121] width 24 height 8
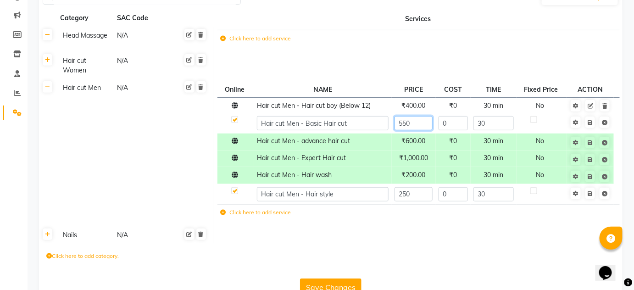
click at [427, 116] on input "550" at bounding box center [414, 123] width 38 height 14
type input "5"
type input "500"
click at [426, 101] on span "₹400.00" at bounding box center [414, 105] width 24 height 8
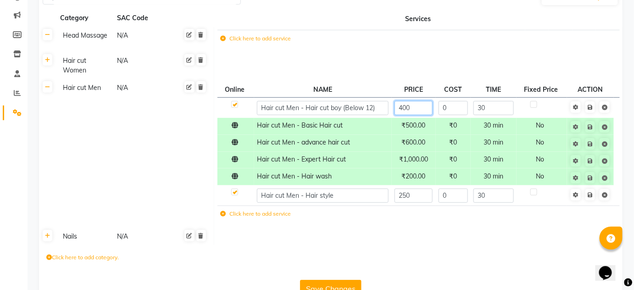
click at [422, 101] on input "400" at bounding box center [414, 108] width 38 height 14
type input "450"
click at [331, 280] on button "Save Changes" at bounding box center [330, 288] width 61 height 17
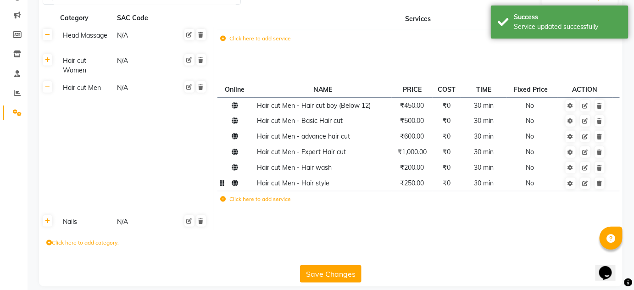
click at [335, 265] on button "Save Changes" at bounding box center [330, 273] width 61 height 17
click at [338, 265] on button "Save Changes" at bounding box center [330, 273] width 61 height 17
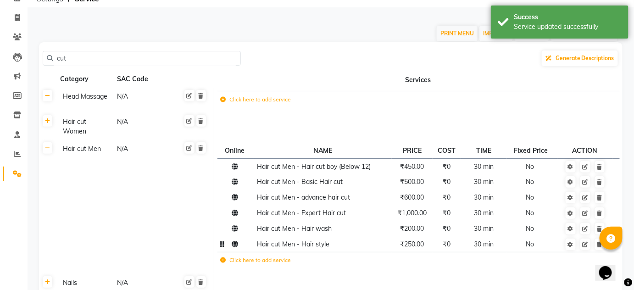
scroll to position [0, 0]
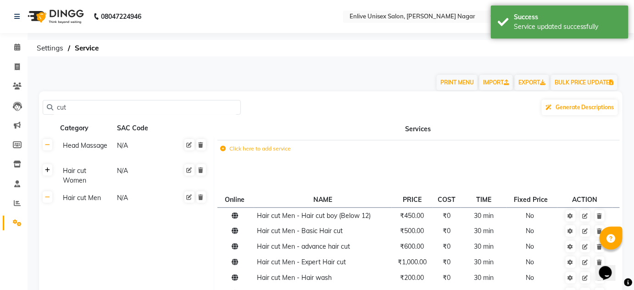
click at [45, 173] on link at bounding box center [48, 169] width 10 height 11
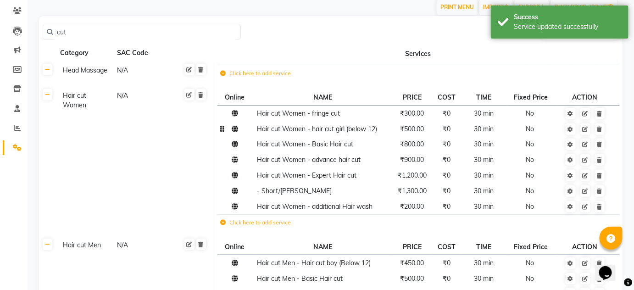
scroll to position [83, 0]
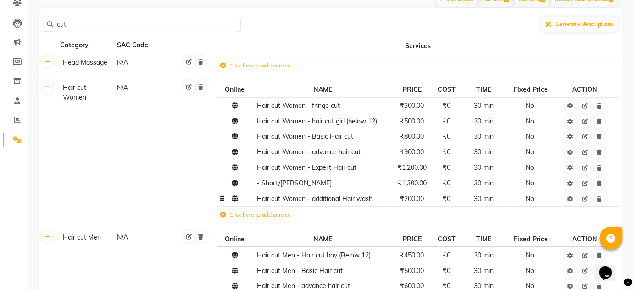
click at [414, 201] on span "₹200.00" at bounding box center [412, 199] width 24 height 8
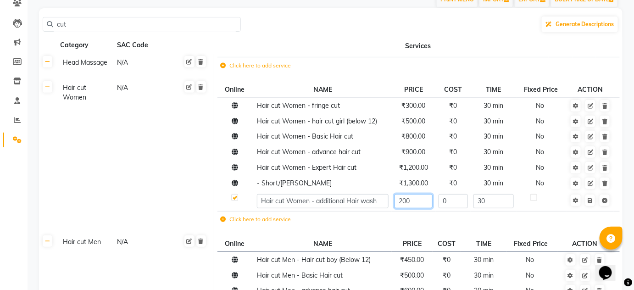
click at [423, 201] on input "200" at bounding box center [414, 201] width 38 height 14
type input "2"
type input "250"
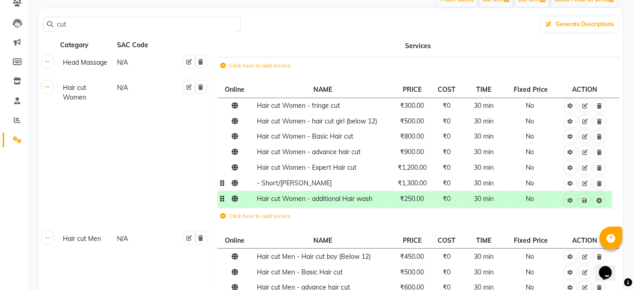
click at [423, 188] on td "₹1,300.00" at bounding box center [412, 183] width 41 height 16
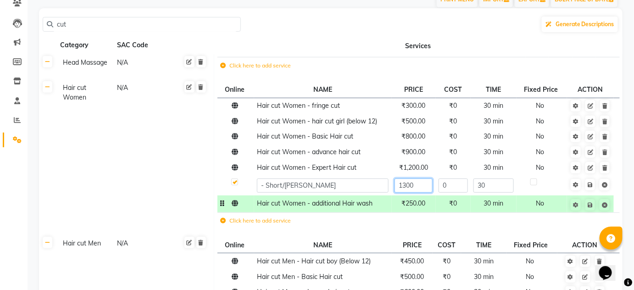
click at [429, 188] on input "1300" at bounding box center [414, 186] width 38 height 14
type input "1600"
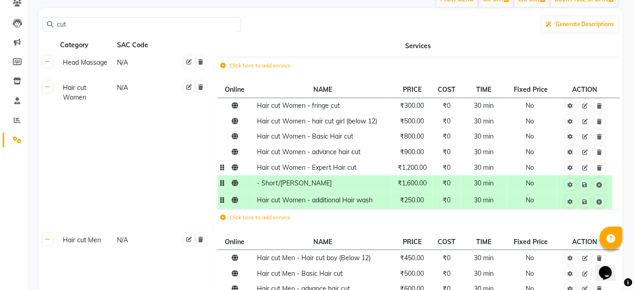
click at [427, 172] on td "₹1,200.00" at bounding box center [412, 168] width 41 height 16
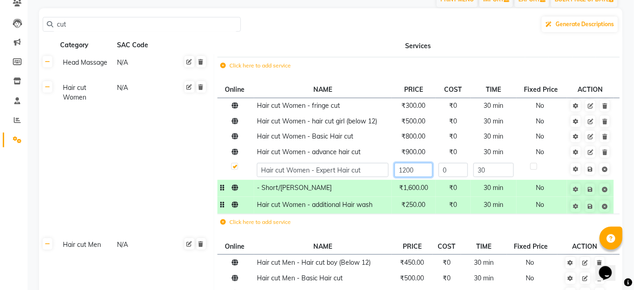
click at [422, 171] on input "1200" at bounding box center [414, 170] width 38 height 14
type input "1500"
click at [408, 120] on span "₹500.00" at bounding box center [414, 121] width 24 height 8
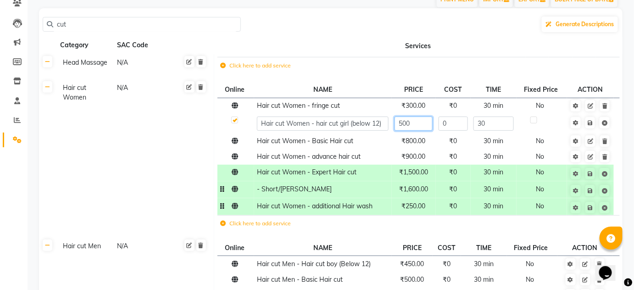
click at [413, 122] on input "500" at bounding box center [414, 124] width 38 height 14
type input "550"
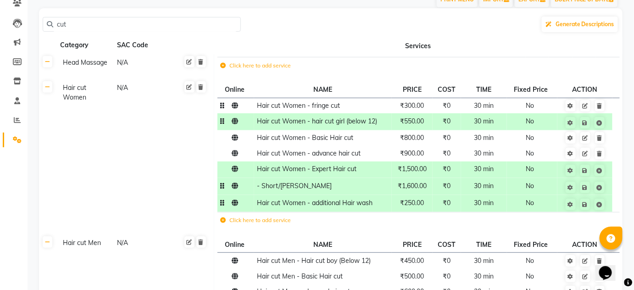
click at [421, 104] on span "₹300.00" at bounding box center [412, 105] width 24 height 8
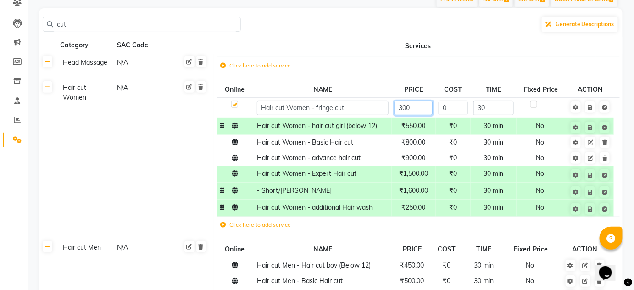
click at [419, 108] on input "300" at bounding box center [414, 108] width 38 height 14
type input "350"
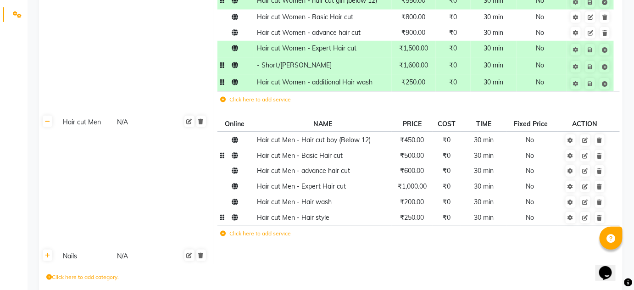
scroll to position [125, 0]
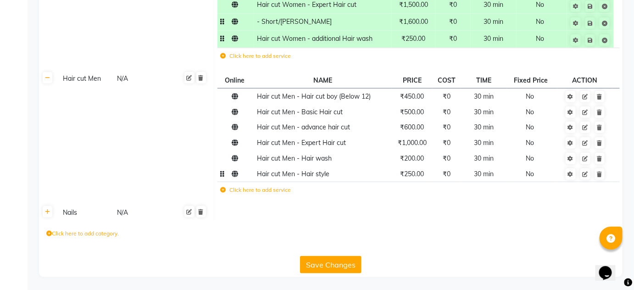
click at [330, 266] on button "Save Changes" at bounding box center [330, 264] width 61 height 17
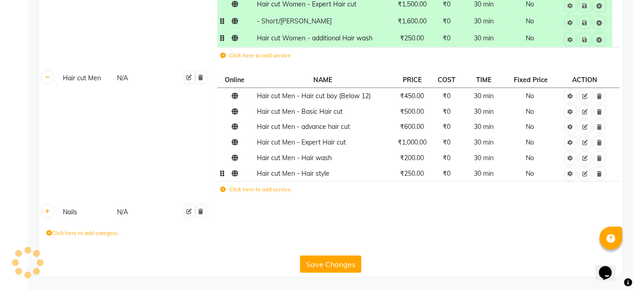
scroll to position [242, 0]
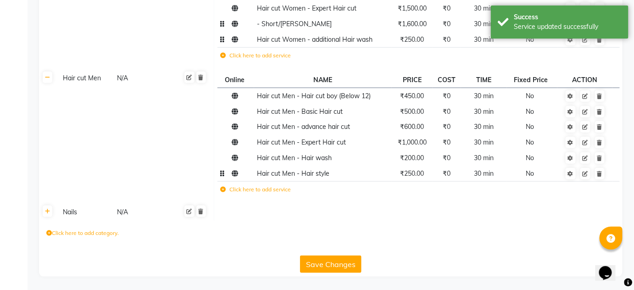
click at [330, 266] on button "Save Changes" at bounding box center [330, 264] width 61 height 17
click at [333, 266] on button "Save Changes" at bounding box center [330, 264] width 61 height 17
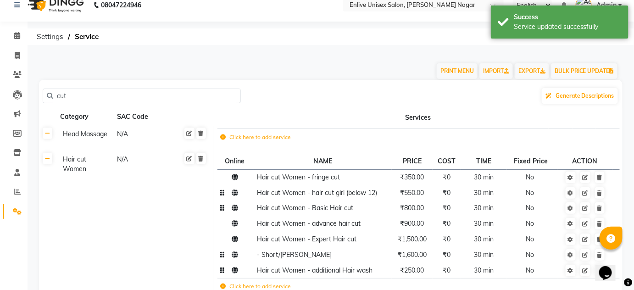
scroll to position [0, 0]
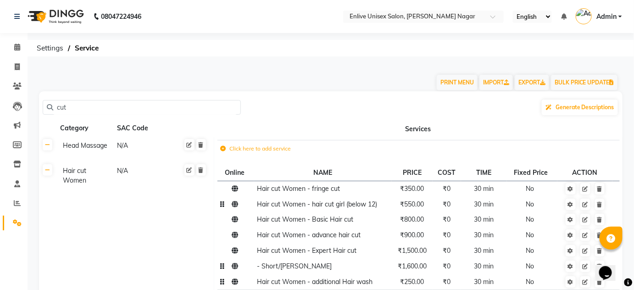
click at [73, 104] on input "cut" at bounding box center [145, 107] width 184 height 14
type input "kera"
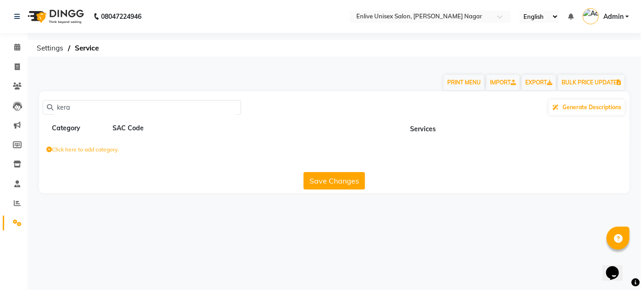
drag, startPoint x: 86, startPoint y: 108, endPoint x: 0, endPoint y: 111, distance: 86.3
click at [0, 111] on app-home "08047224946 Select Location × Enlive Unisex Salon, [PERSON_NAME] Nagar English …" at bounding box center [320, 103] width 641 height 207
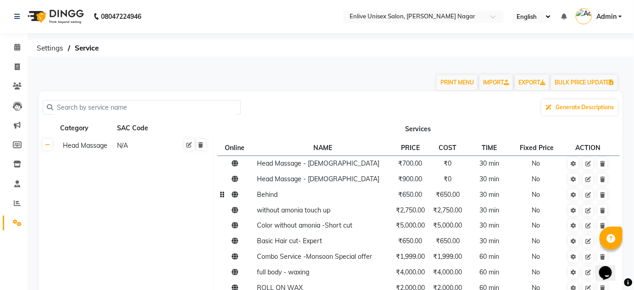
scroll to position [83, 0]
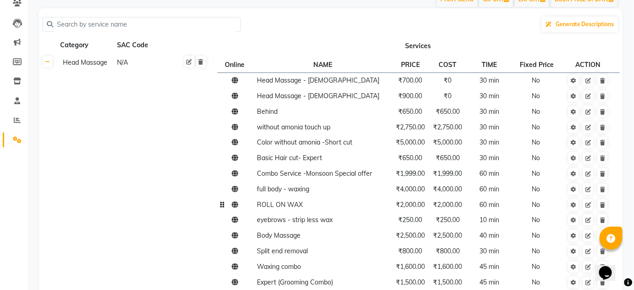
click at [415, 203] on span "₹2,000.00" at bounding box center [410, 205] width 29 height 8
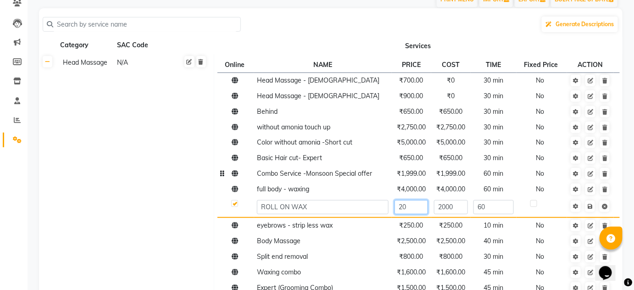
type input "2"
type input "2300"
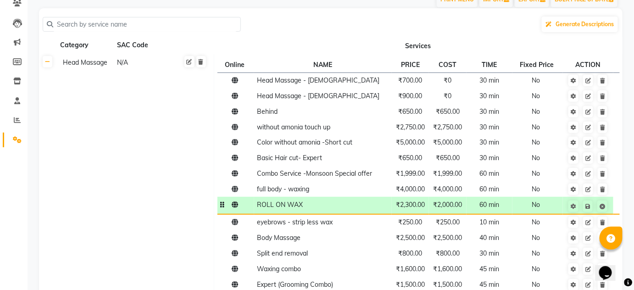
click at [455, 208] on span "₹2,000.00" at bounding box center [448, 205] width 29 height 8
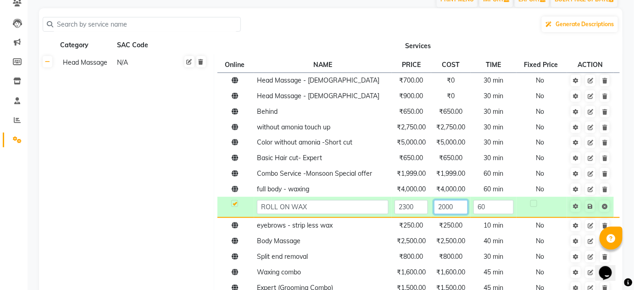
click at [455, 207] on input "2000" at bounding box center [450, 207] width 33 height 14
type input "2300"
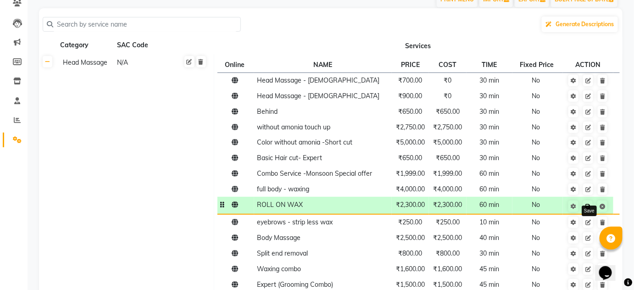
click at [588, 205] on icon at bounding box center [588, 207] width 5 height 6
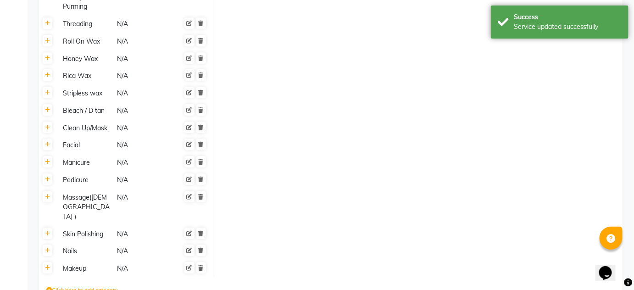
scroll to position [987, 0]
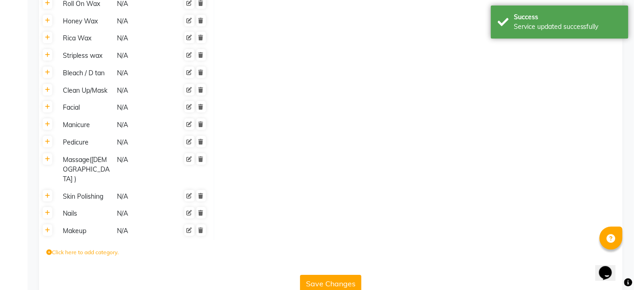
click at [330, 275] on button "Save Changes" at bounding box center [330, 283] width 61 height 17
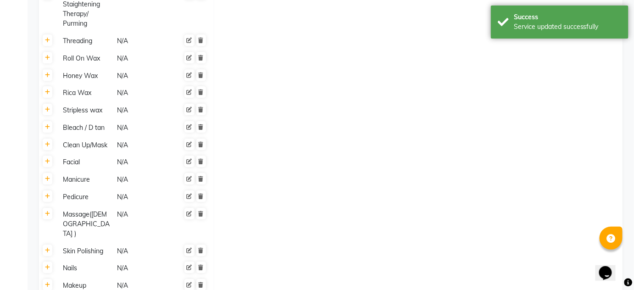
scroll to position [862, 0]
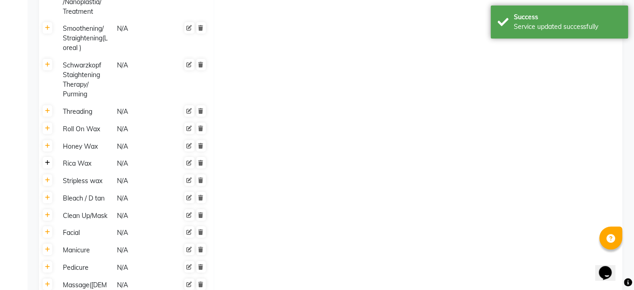
click at [46, 160] on icon at bounding box center [47, 163] width 5 height 6
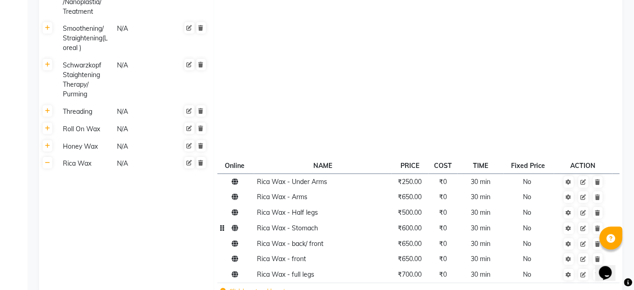
click at [405, 210] on td "₹500.00" at bounding box center [410, 213] width 37 height 16
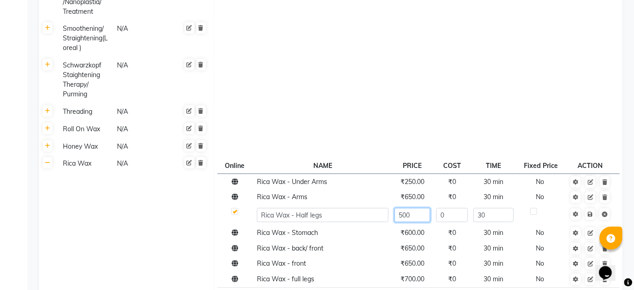
click at [414, 208] on input "500" at bounding box center [413, 215] width 36 height 14
type input "550"
click at [425, 229] on tbody "Rica Wax - Under Arms ₹250.00 ₹0 30 min No Rica Wax - Arms ₹650.00 ₹0 30 min No…" at bounding box center [419, 240] width 402 height 133
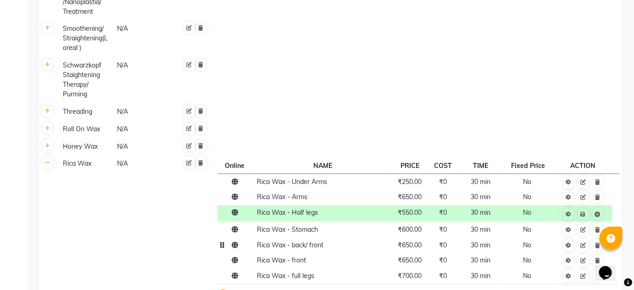
click at [424, 237] on td "₹650.00" at bounding box center [410, 245] width 37 height 16
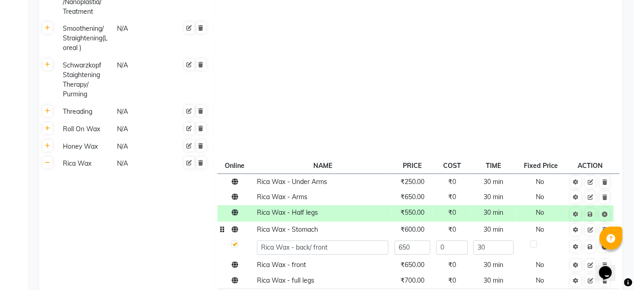
click at [424, 225] on td "₹600.00" at bounding box center [413, 230] width 42 height 16
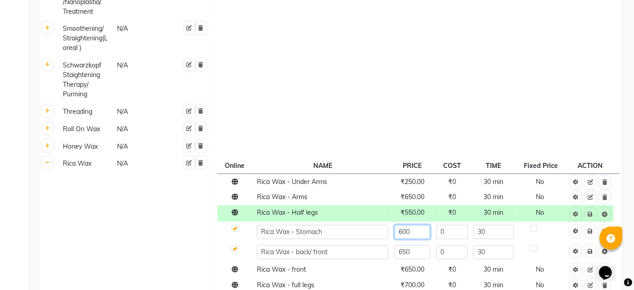
click at [425, 225] on input "600" at bounding box center [413, 232] width 36 height 14
type input "650"
click at [417, 263] on td "₹650.00" at bounding box center [413, 270] width 42 height 16
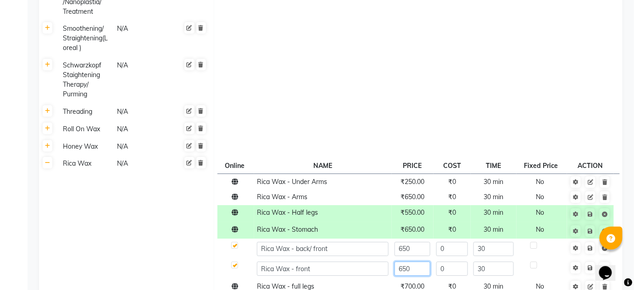
click at [416, 262] on input "650" at bounding box center [413, 269] width 36 height 14
type input "6"
type input "700"
click at [419, 282] on span "₹700.00" at bounding box center [413, 286] width 24 height 8
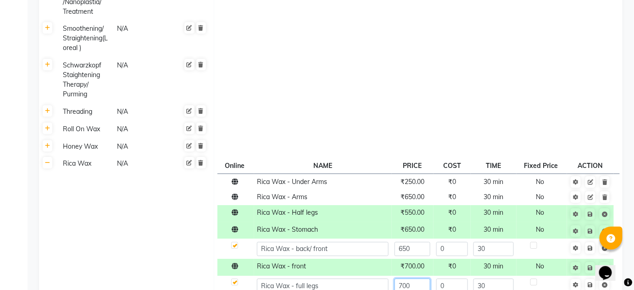
click at [419, 279] on input "700" at bounding box center [413, 286] width 36 height 14
type input "750"
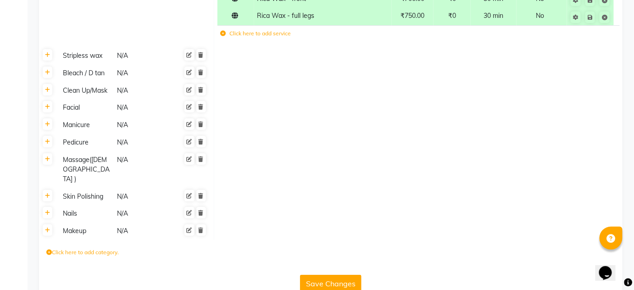
click at [342, 275] on button "Save Changes" at bounding box center [330, 283] width 61 height 17
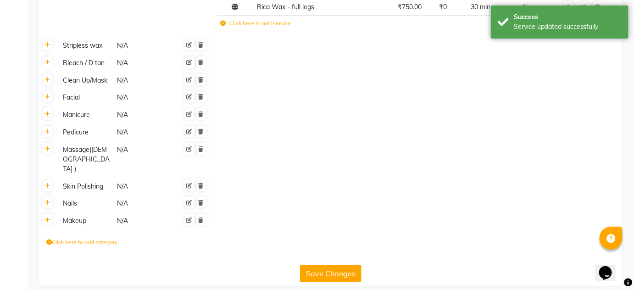
scroll to position [1119, 0]
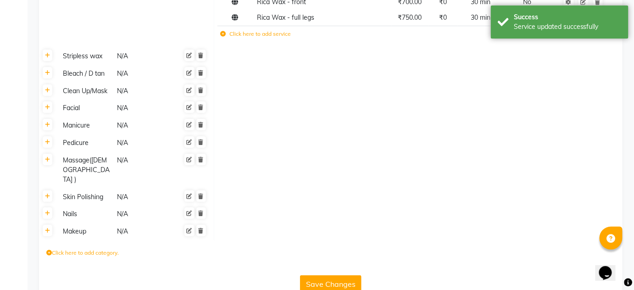
click at [342, 275] on button "Save Changes" at bounding box center [330, 283] width 61 height 17
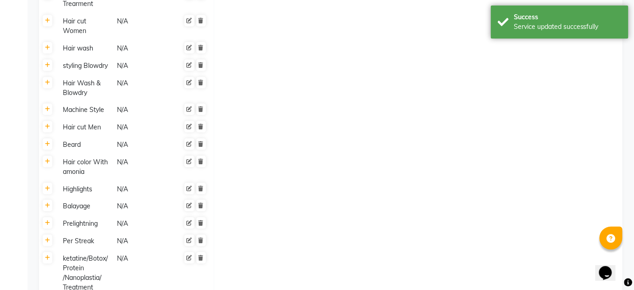
scroll to position [576, 0]
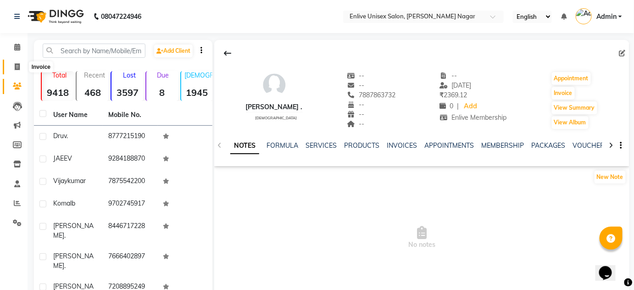
click at [19, 64] on icon at bounding box center [17, 66] width 5 height 7
select select "service"
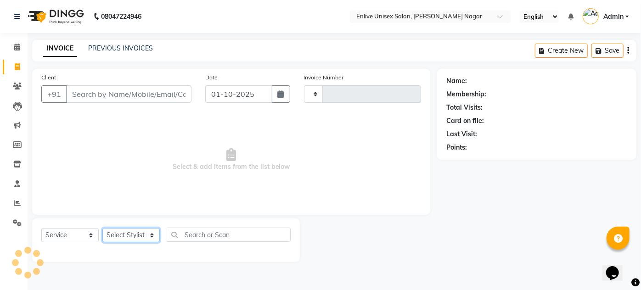
click at [157, 236] on select "Select Stylist" at bounding box center [130, 235] width 57 height 14
click at [142, 234] on select "Select Stylist" at bounding box center [130, 235] width 57 height 14
type input "0966"
select select "145"
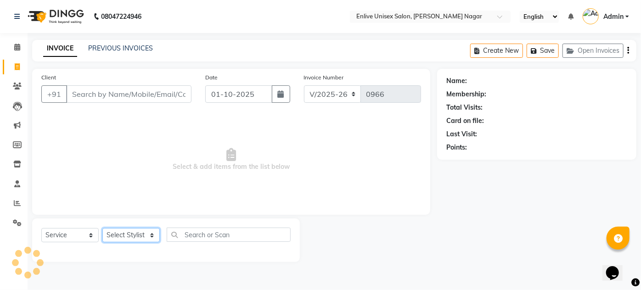
click at [142, 234] on select "Select Stylist" at bounding box center [130, 235] width 57 height 14
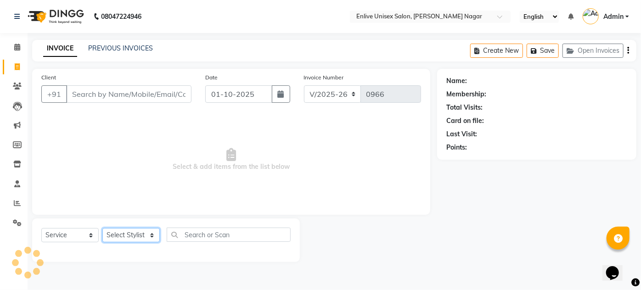
click at [142, 234] on select "Select Stylist" at bounding box center [130, 235] width 57 height 14
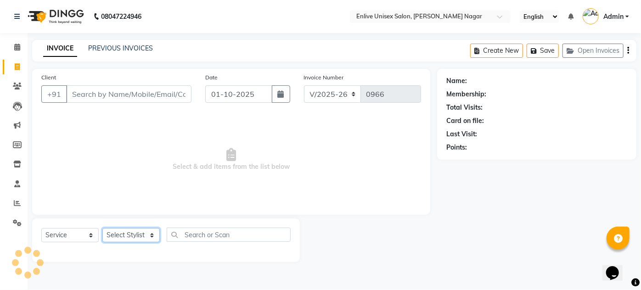
click at [142, 234] on select "Select Stylist" at bounding box center [130, 235] width 57 height 14
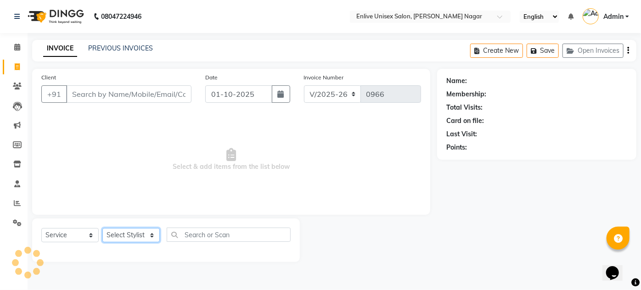
click at [141, 234] on select "Select Stylist" at bounding box center [130, 235] width 57 height 14
click at [141, 233] on select "Select Stylist" at bounding box center [130, 235] width 57 height 14
click at [141, 233] on select "Select Stylist Arti lohar Nitin Sir sameer shahrukh Shubhangi Vikas Yasmeen" at bounding box center [130, 235] width 57 height 14
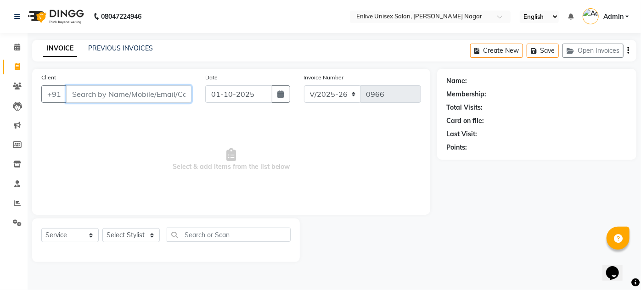
click at [133, 95] on input "Client" at bounding box center [128, 93] width 125 height 17
type input "9527068522"
